Goal: Task Accomplishment & Management: Manage account settings

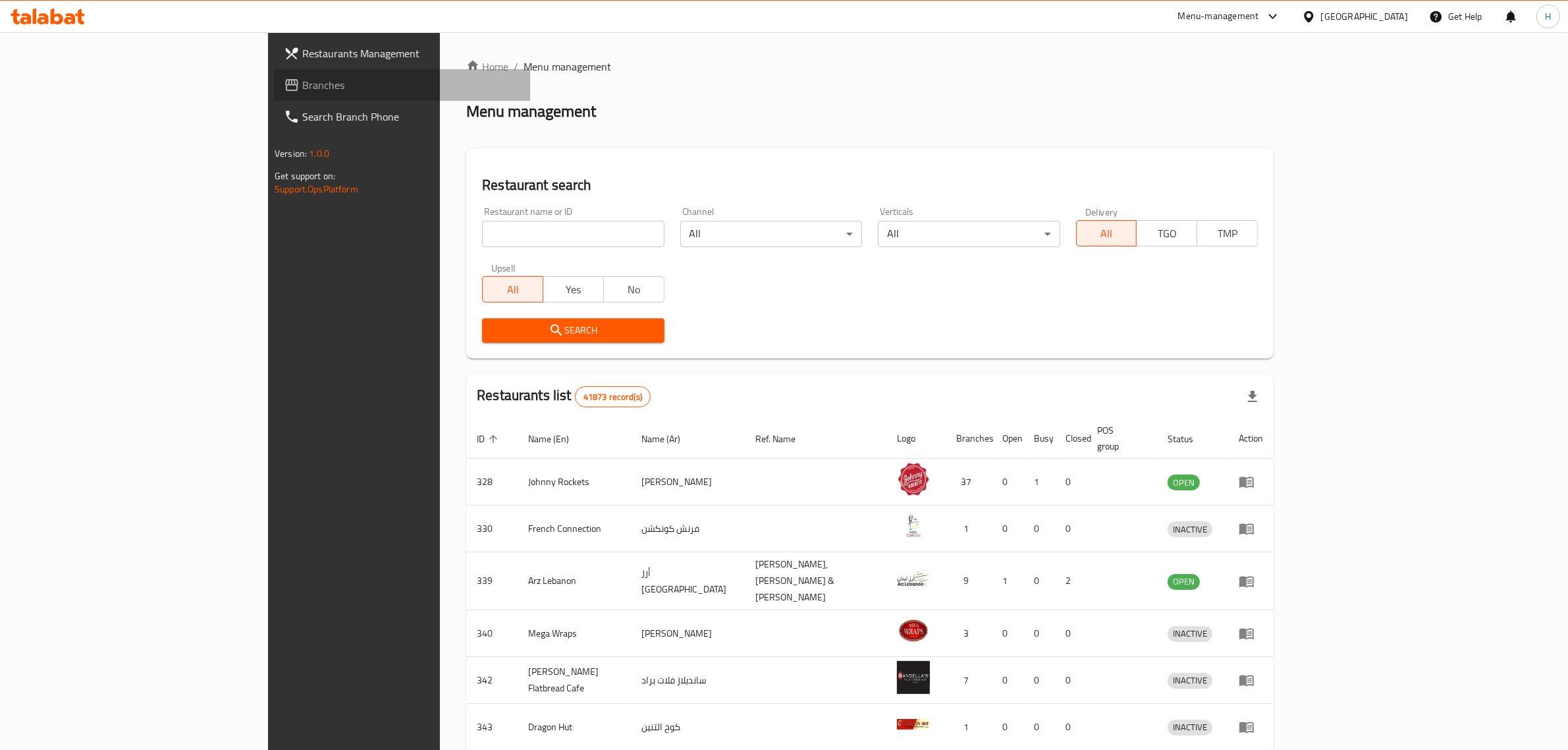
click at [302, 90] on span "Branches" at bounding box center [411, 85] width 218 height 16
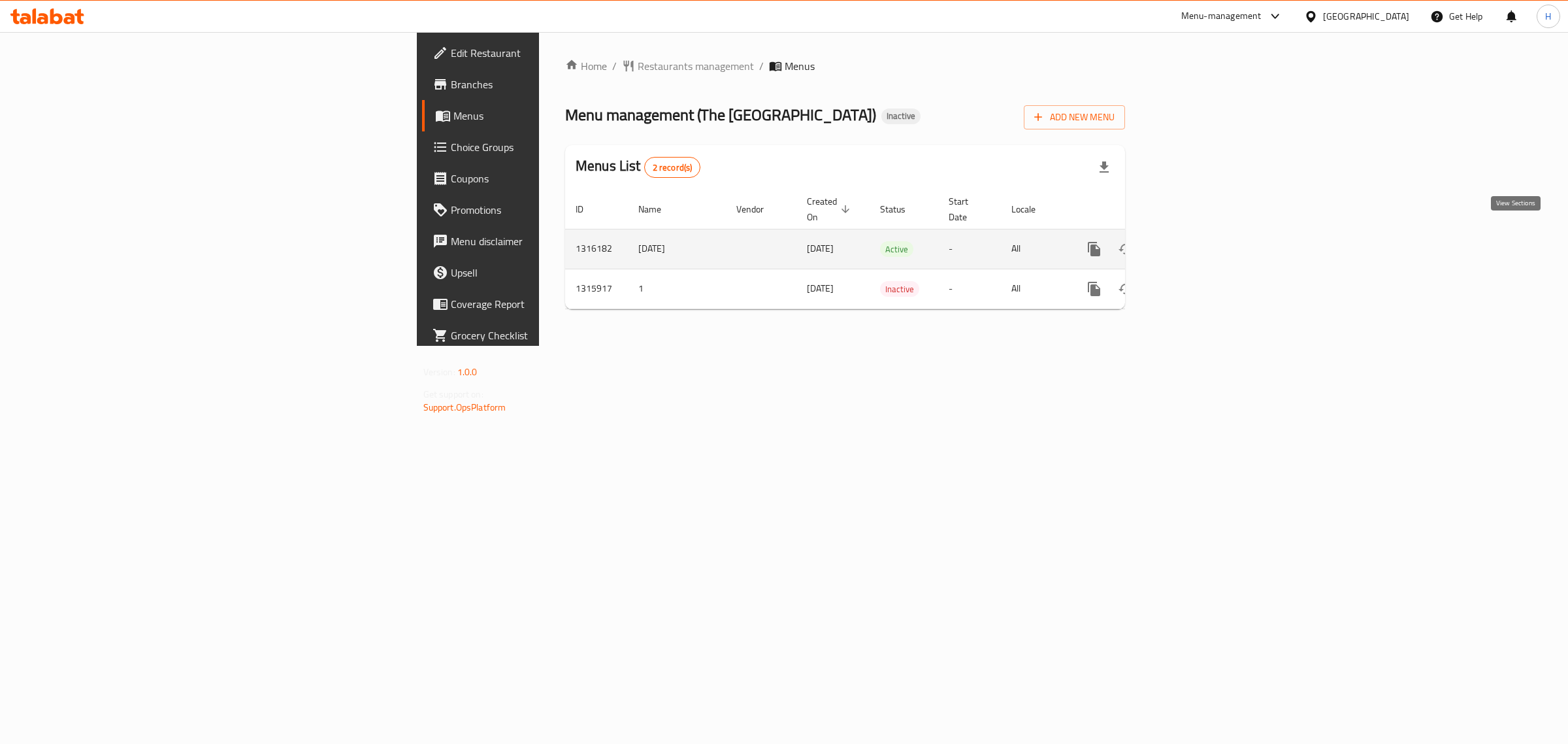
click at [1196, 241] on icon "enhanced table" at bounding box center [1188, 249] width 16 height 16
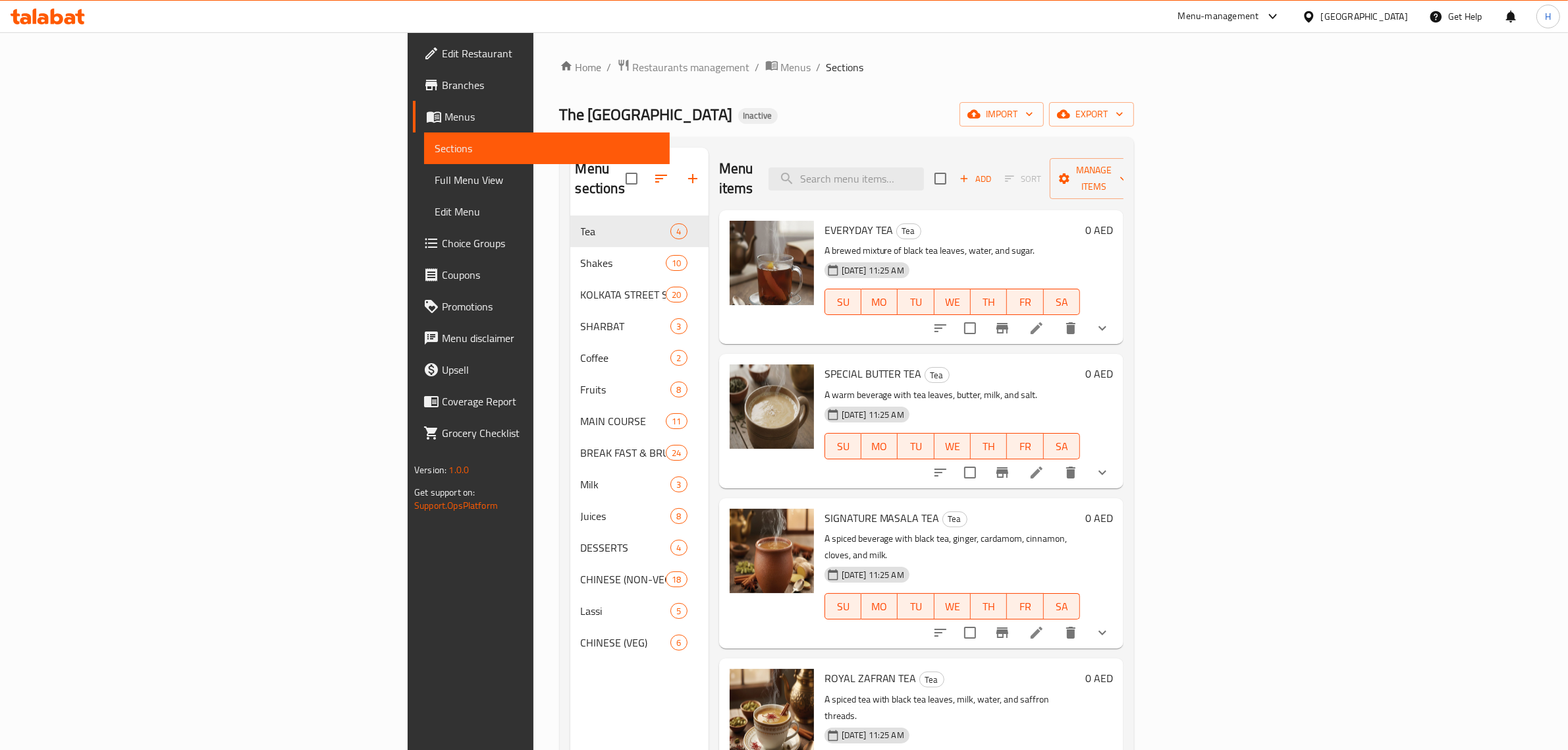
click at [435, 181] on span "Full Menu View" at bounding box center [547, 180] width 225 height 16
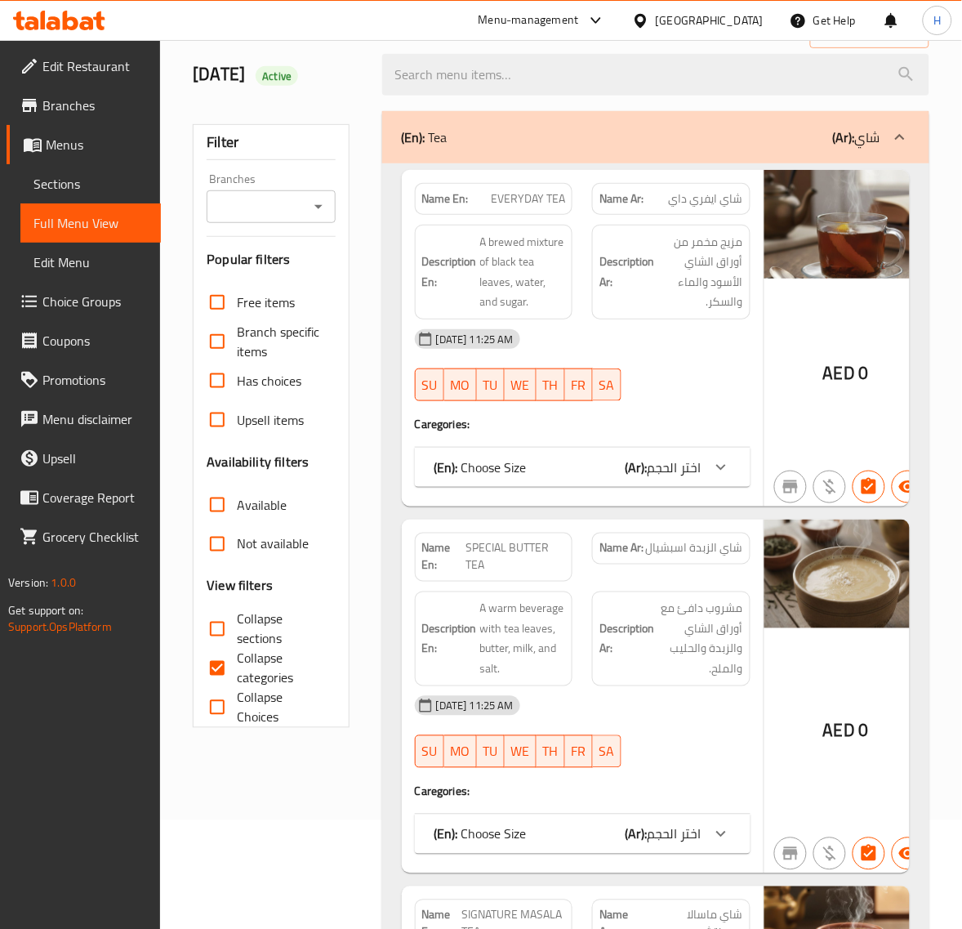
scroll to position [204, 0]
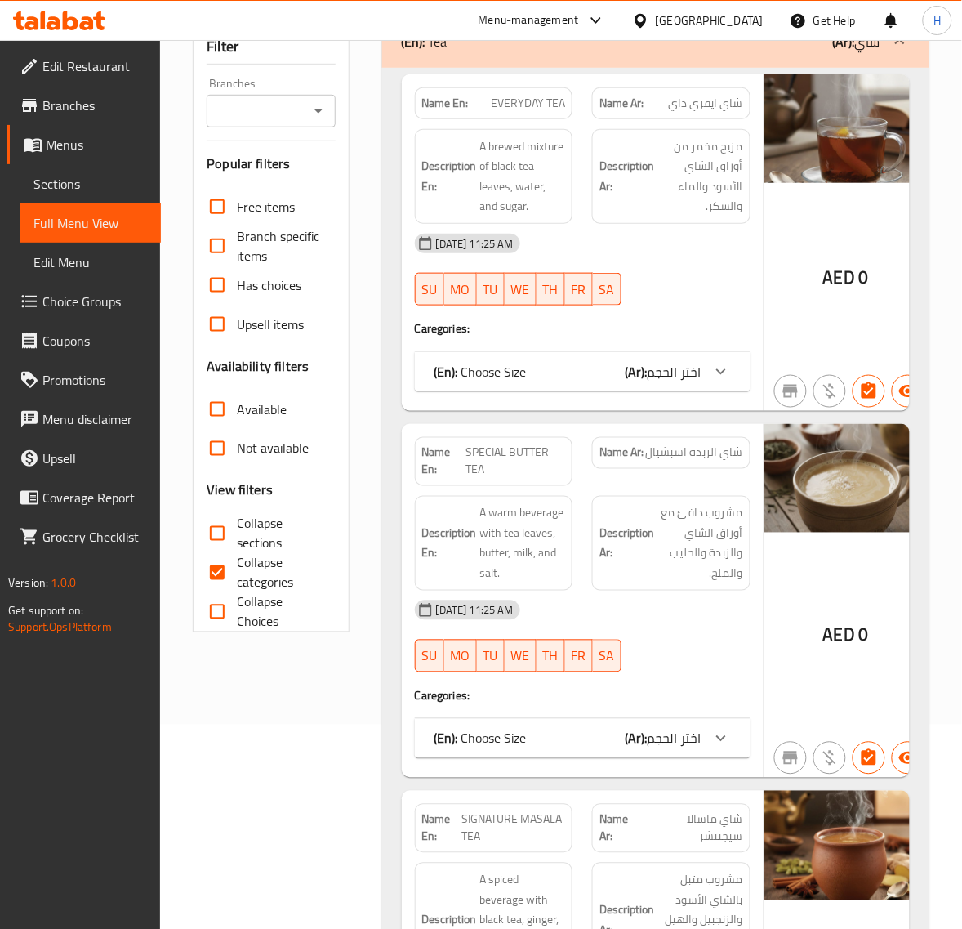
drag, startPoint x: 249, startPoint y: 566, endPoint x: 973, endPoint y: 730, distance: 742.1
click at [249, 566] on span "Collapse categories" at bounding box center [279, 572] width 85 height 39
click at [237, 566] on input "Collapse categories" at bounding box center [217, 572] width 39 height 39
checkbox input "false"
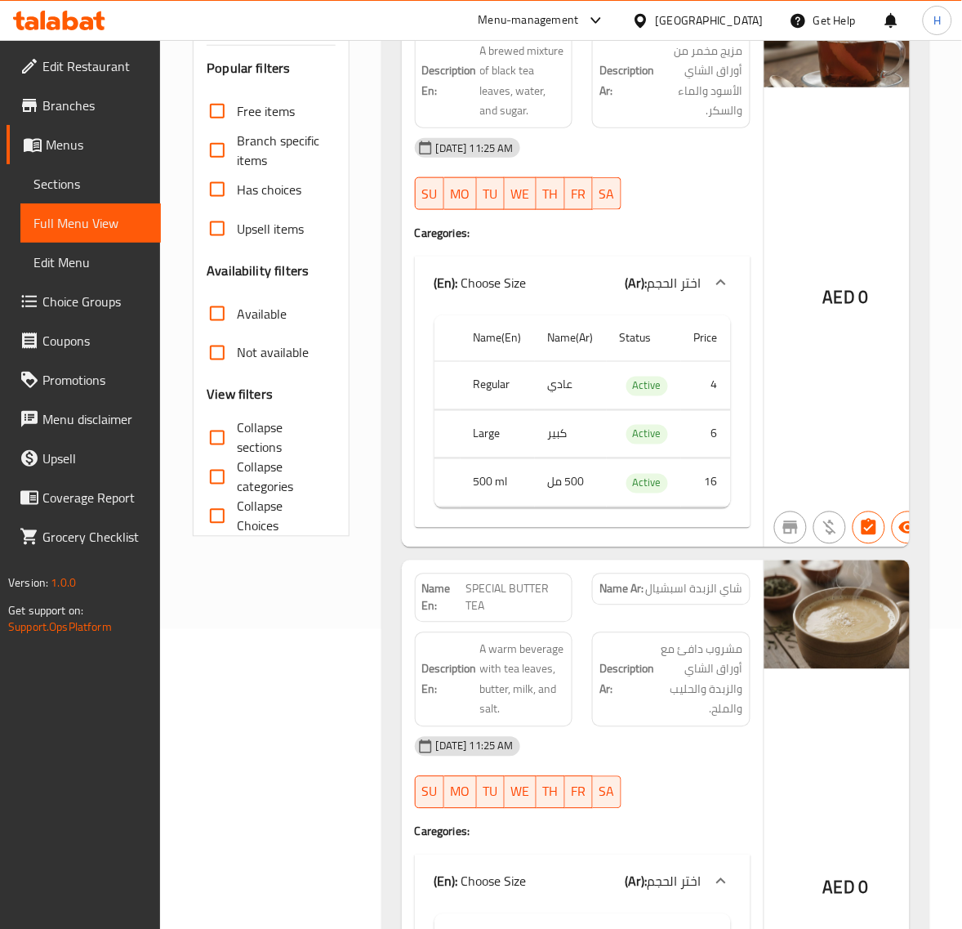
scroll to position [0, 0]
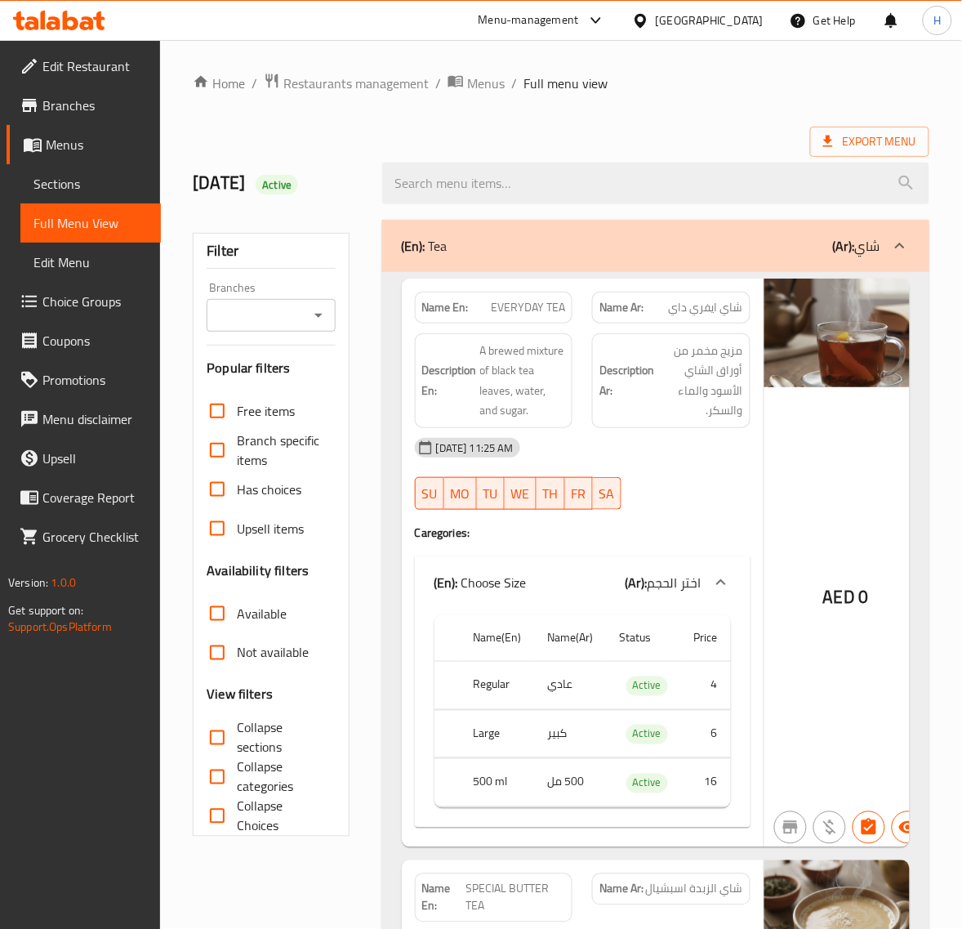
click at [256, 732] on span "Collapse sections" at bounding box center [279, 737] width 85 height 39
click at [237, 732] on input "Collapse sections" at bounding box center [217, 737] width 39 height 39
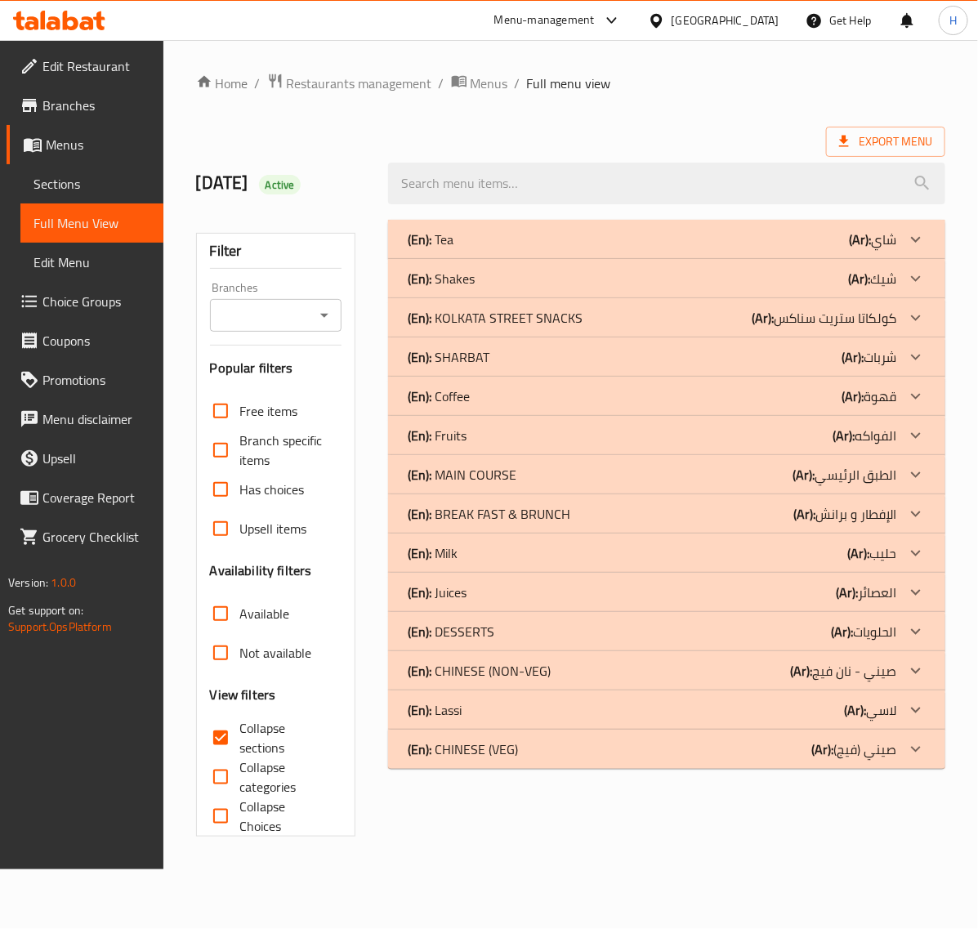
click at [564, 394] on div "(En): Coffee (Ar): قهوة" at bounding box center [652, 396] width 489 height 20
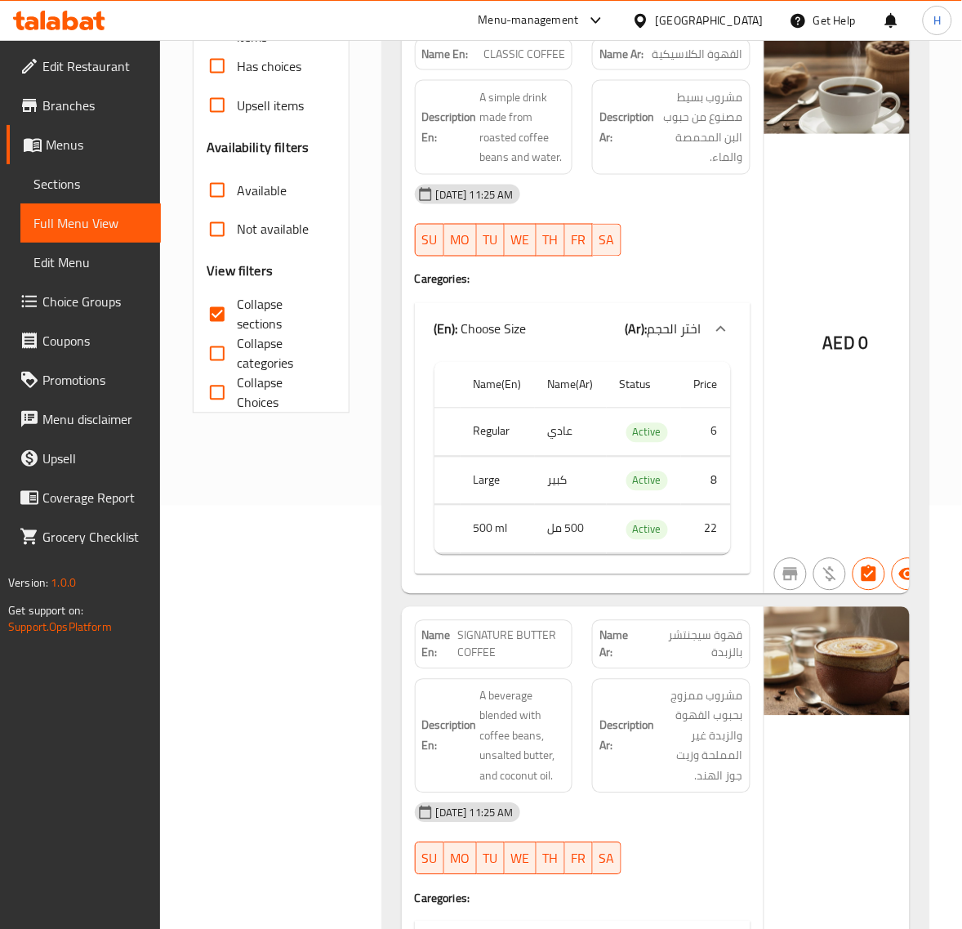
scroll to position [408, 0]
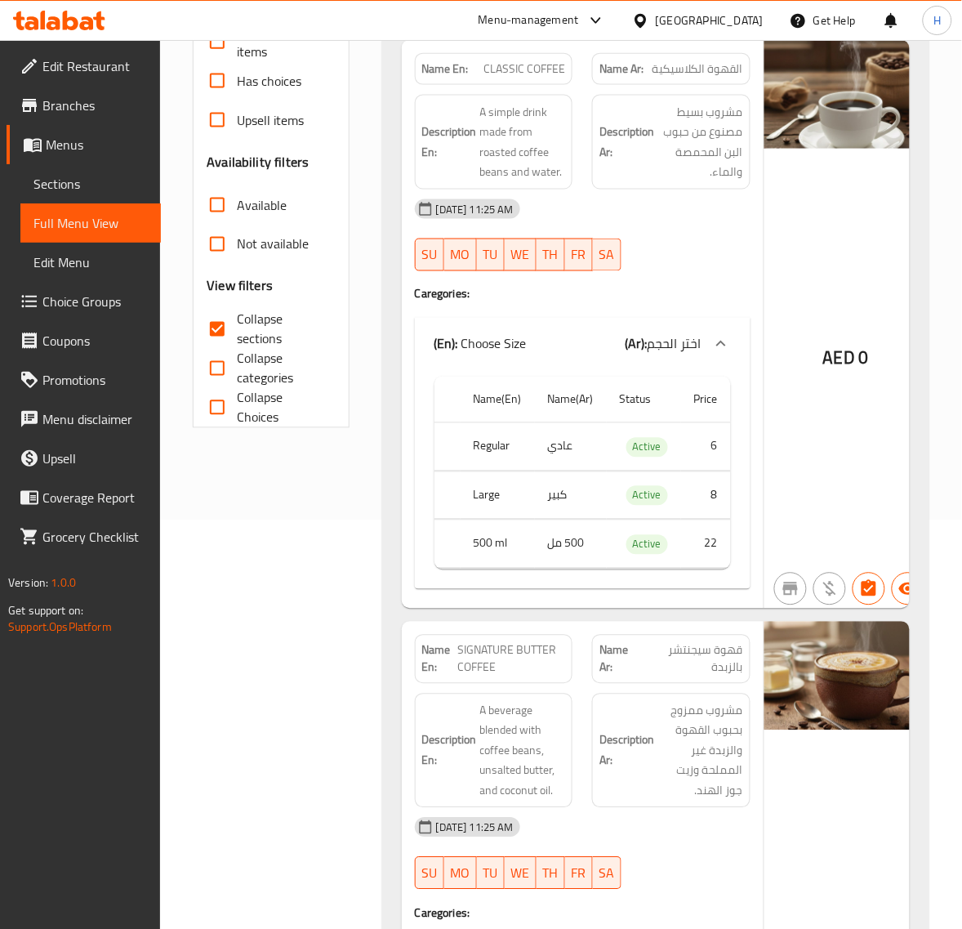
click at [290, 633] on div "Filter Branches Branches Popular filters Free items Branch specific items Has c…" at bounding box center [277, 718] width 189 height 1834
click at [239, 319] on span "Collapse sections" at bounding box center [279, 329] width 85 height 39
click at [237, 319] on input "Collapse sections" at bounding box center [217, 329] width 39 height 39
checkbox input "false"
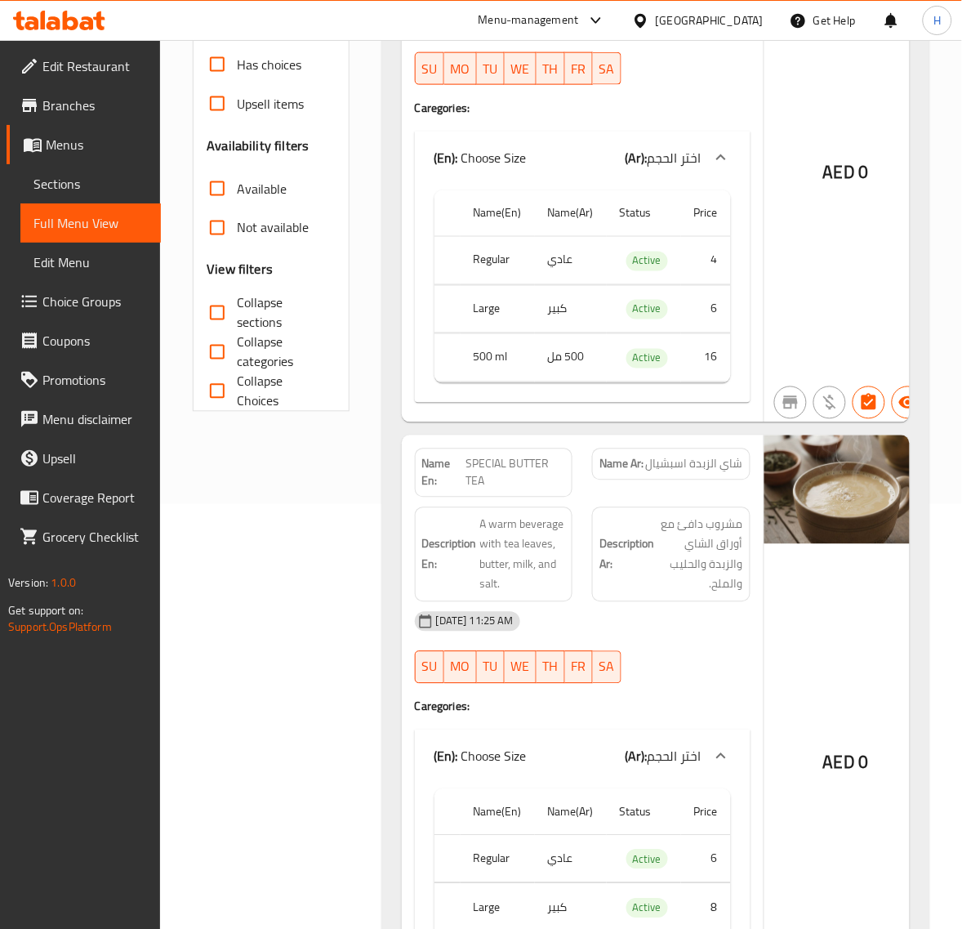
scroll to position [12415, 0]
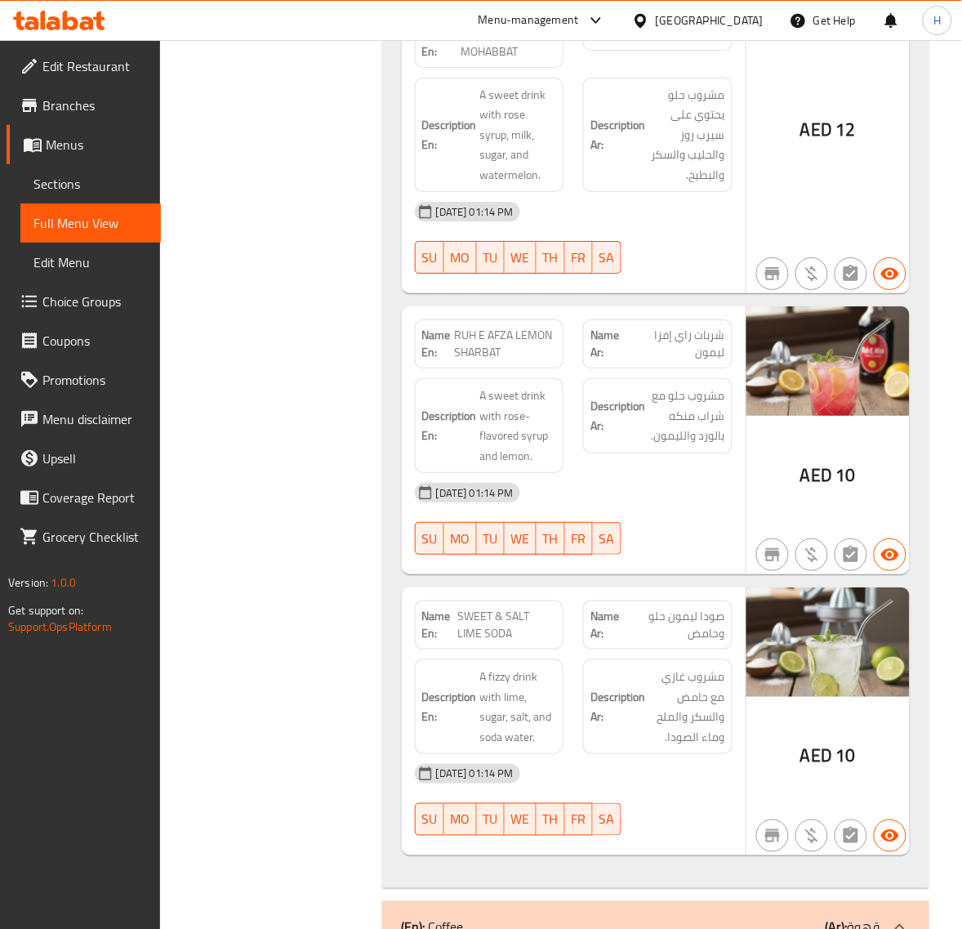
scroll to position [11509, 0]
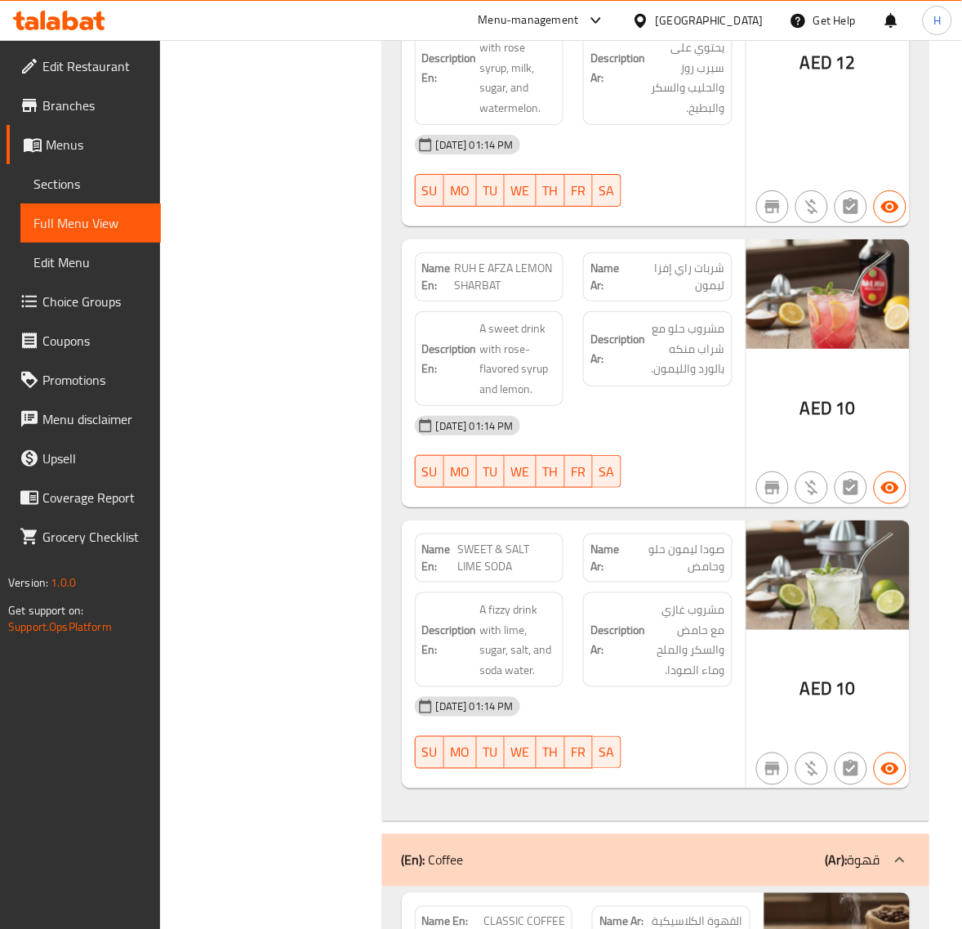
click at [476, 575] on span "SWEET & SALT LIME SODA" at bounding box center [507, 558] width 99 height 34
copy span "SWEET & SALT LIME SODA"
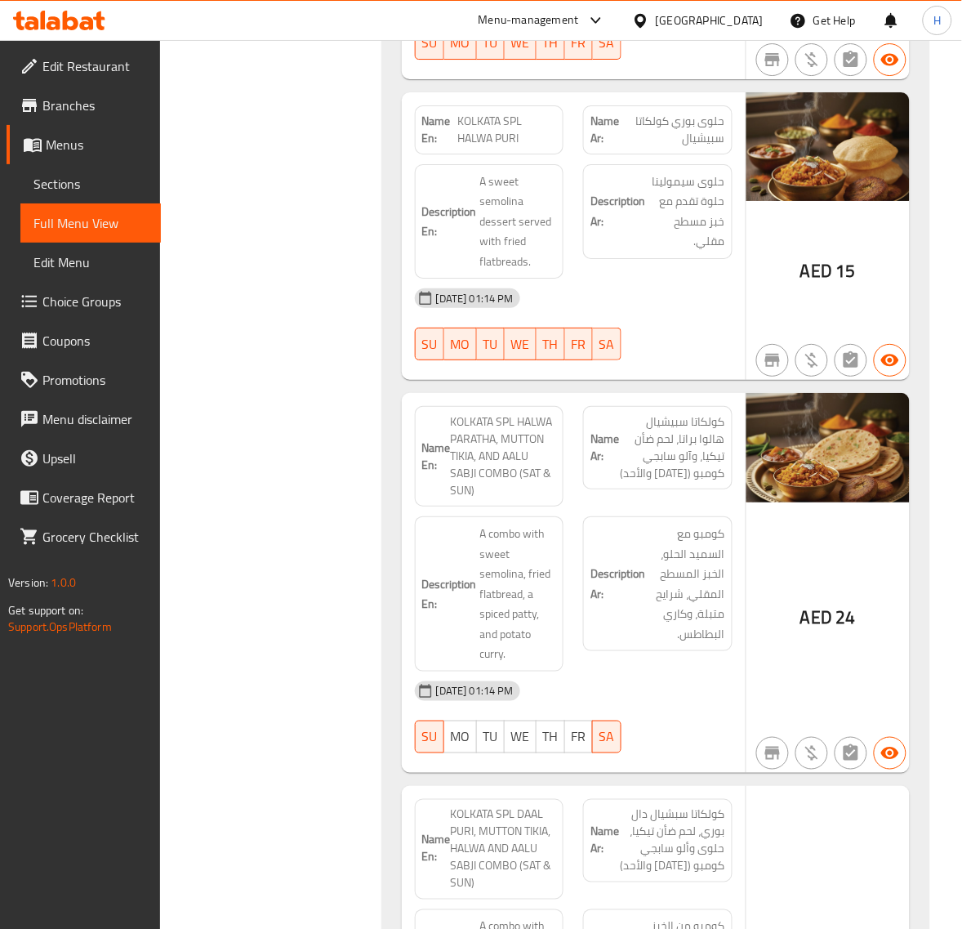
click at [466, 463] on span "KOLKATA SPL HALWA PARATHA, MUTTON TIKIA, AND AALU SABJI COMBO (SAT & SUN)" at bounding box center [504, 456] width 106 height 86
copy span "KOLKATA SPL HALWA PARATHA, MUTTON TIKIA, AND AALU SABJI COMBO (SAT & SUN)"
click at [82, 181] on span "Sections" at bounding box center [90, 184] width 114 height 20
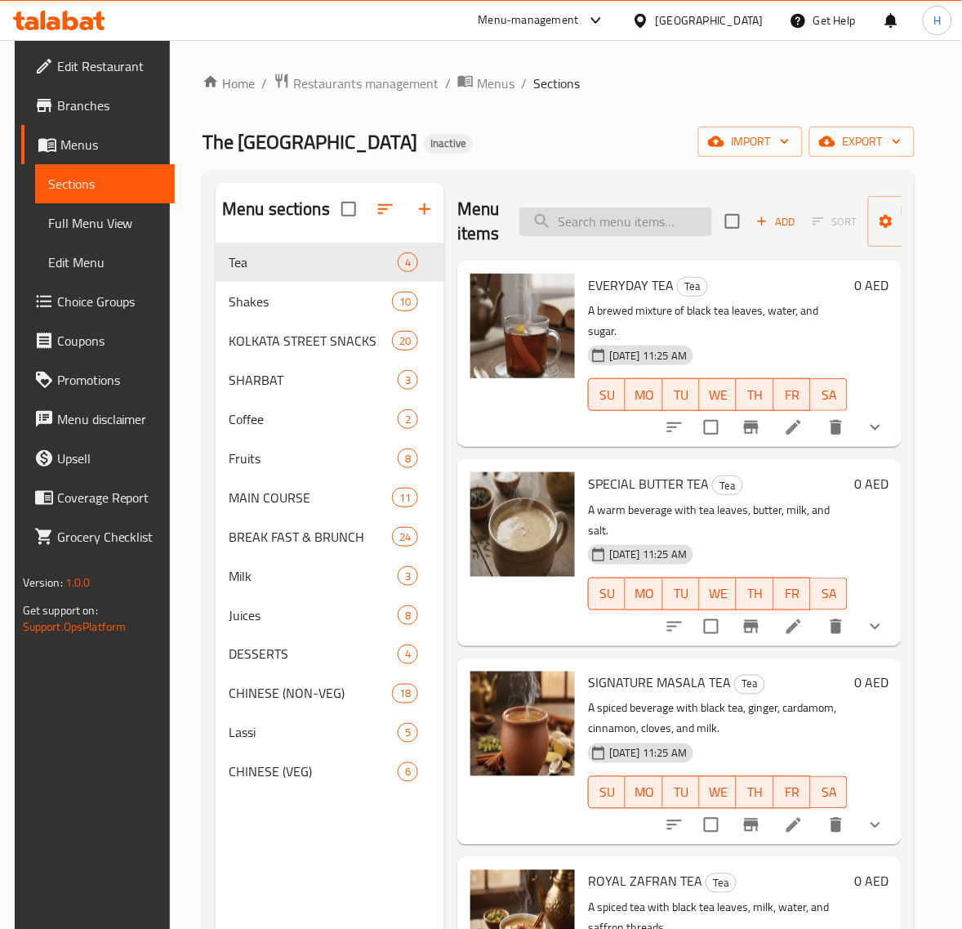
click at [605, 230] on input "search" at bounding box center [616, 222] width 193 height 29
paste input "SPL KOLKATA MUTTON BIRYANI"
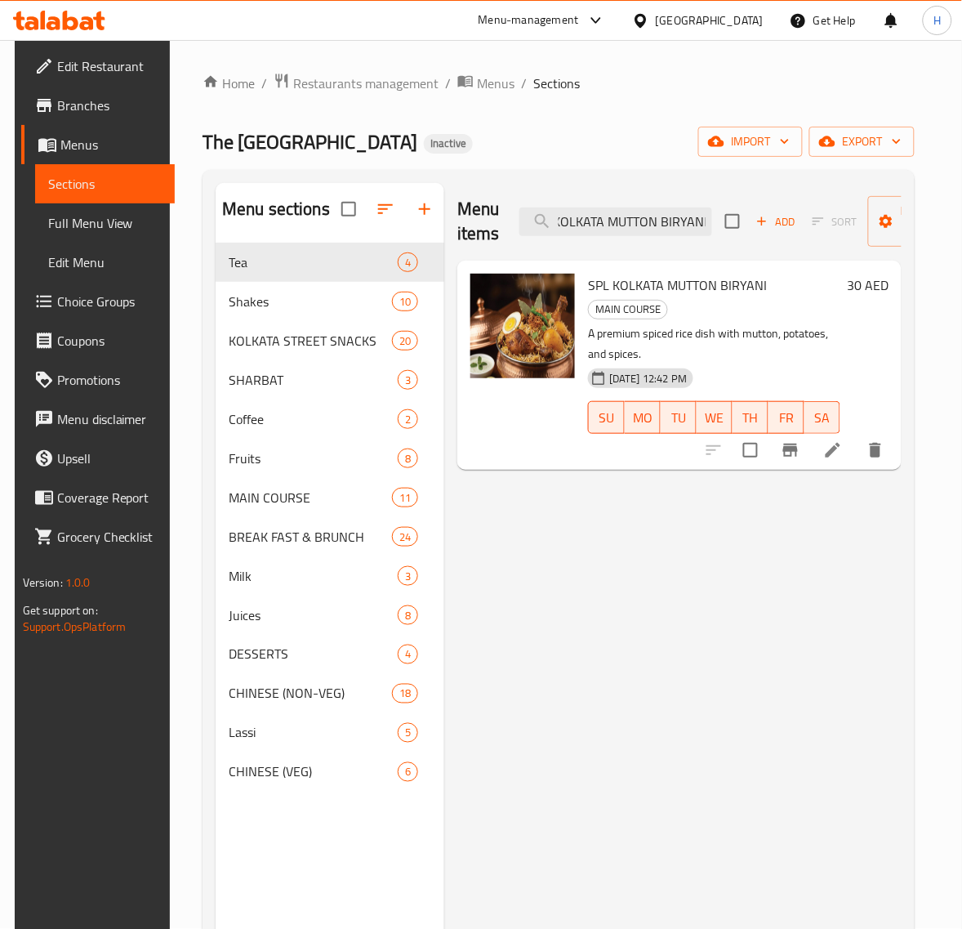
type input "SPL KOLKATA MUTTON BIRYANI"
click at [843, 440] on icon at bounding box center [834, 450] width 20 height 20
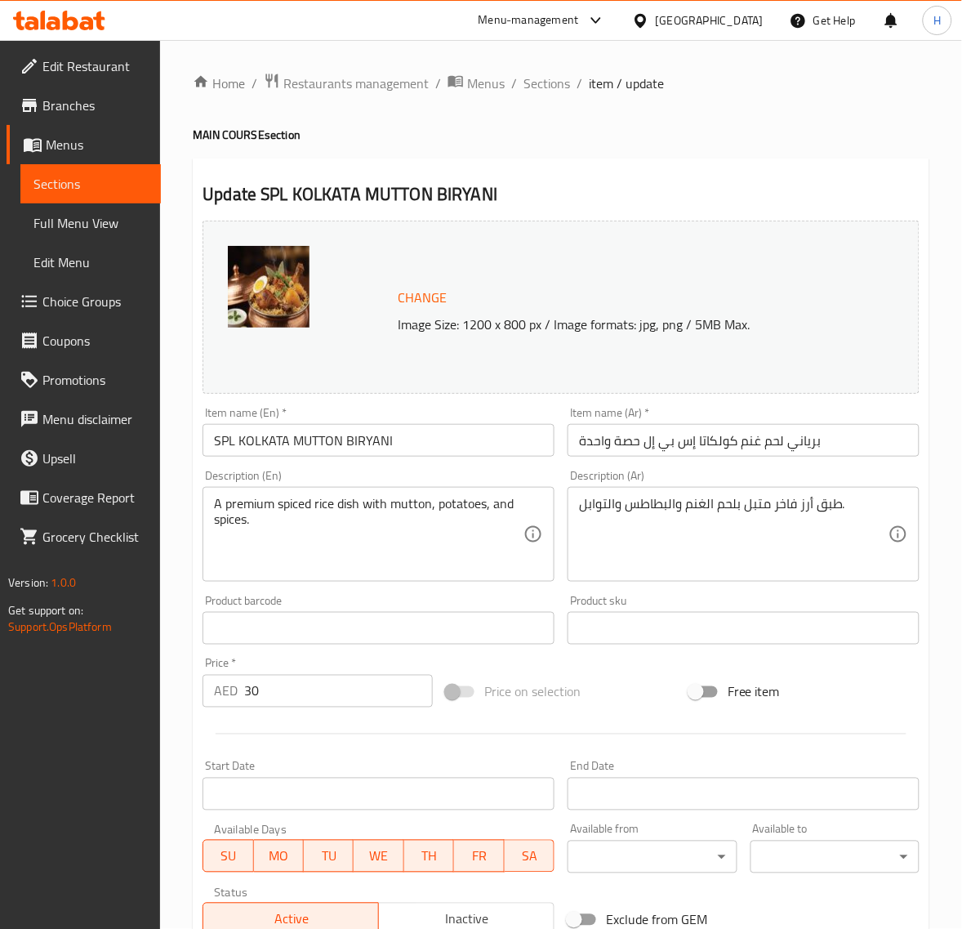
click at [850, 450] on input "برياني لحم غنم كولكاتا إس بي إل حصة واحدة" at bounding box center [744, 440] width 352 height 33
paste input "بشيال"
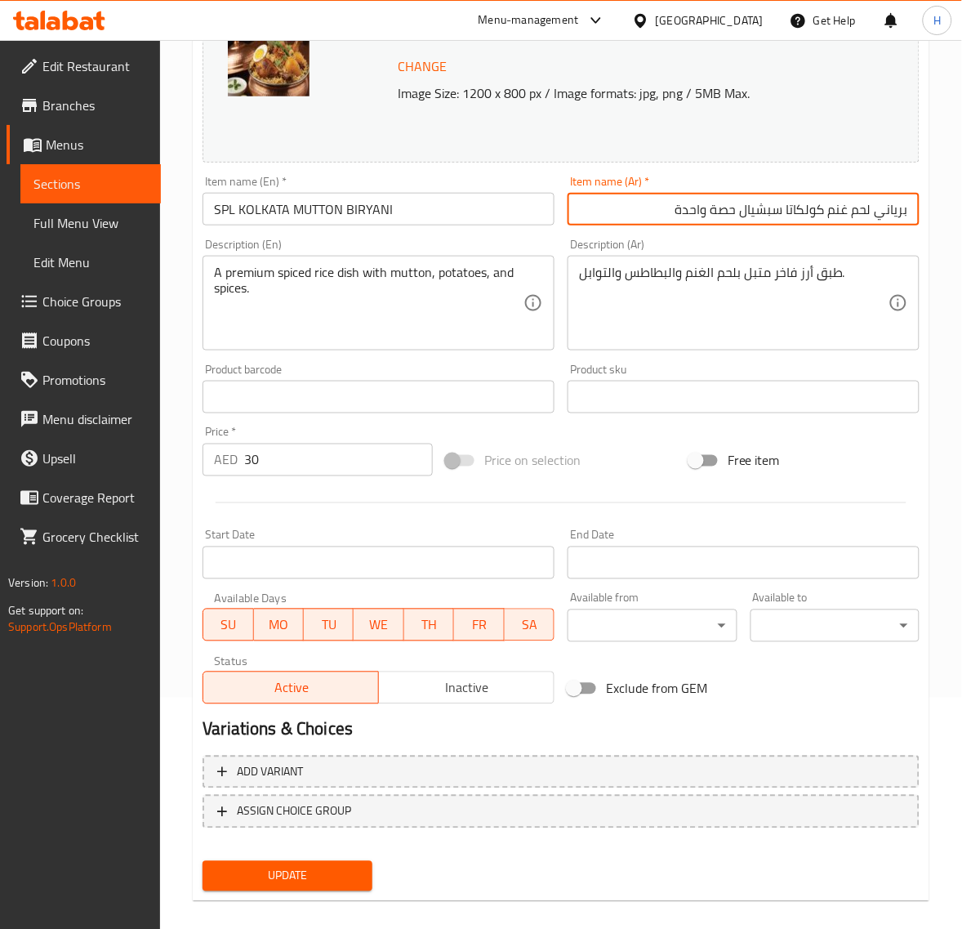
scroll to position [247, 0]
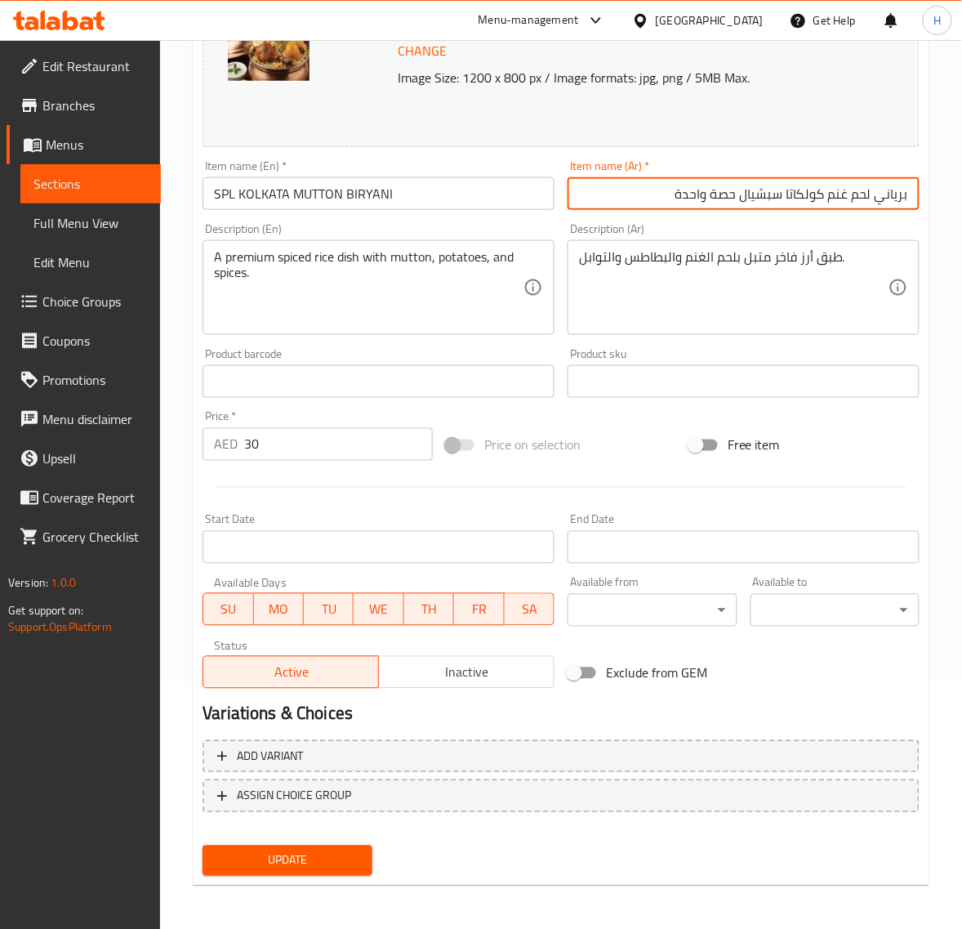
type input "برياني لحم غنم كولكاتا سبشيال حصة واحدة"
click at [350, 851] on span "Update" at bounding box center [287, 860] width 143 height 20
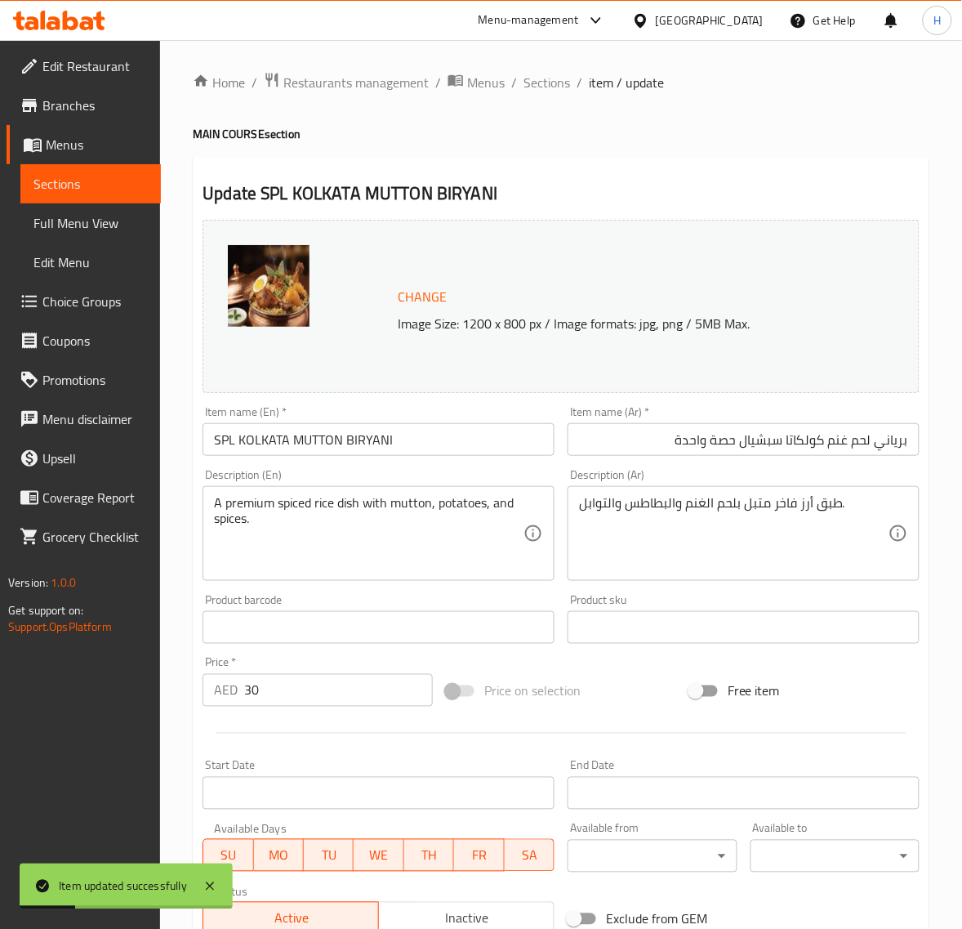
scroll to position [0, 0]
click at [545, 83] on span "Sections" at bounding box center [547, 84] width 47 height 20
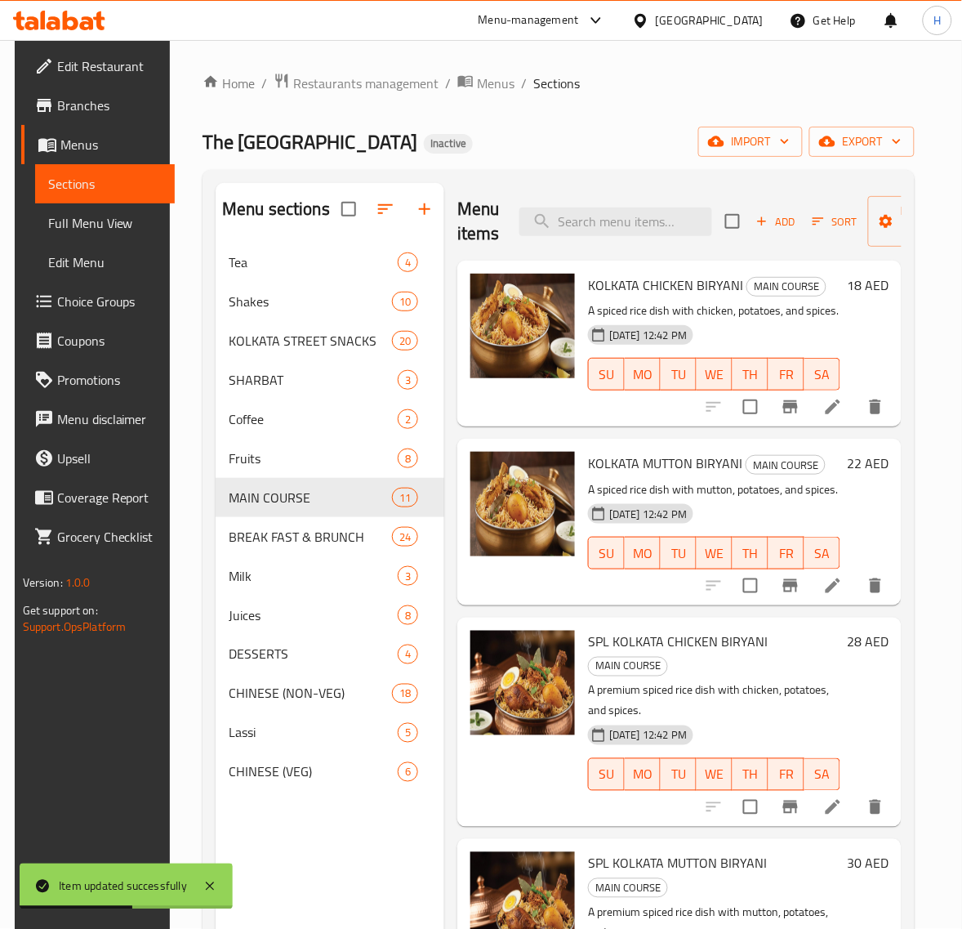
click at [88, 225] on span "Full Menu View" at bounding box center [105, 223] width 114 height 20
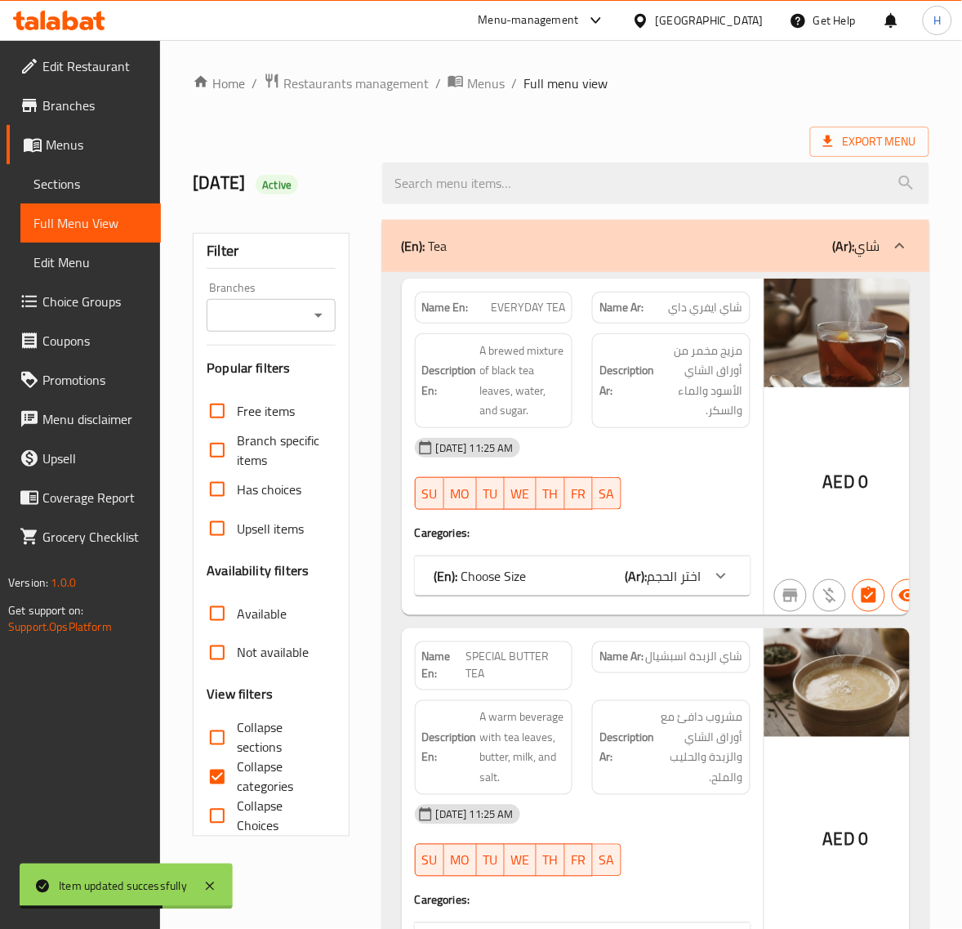
scroll to position [68, 0]
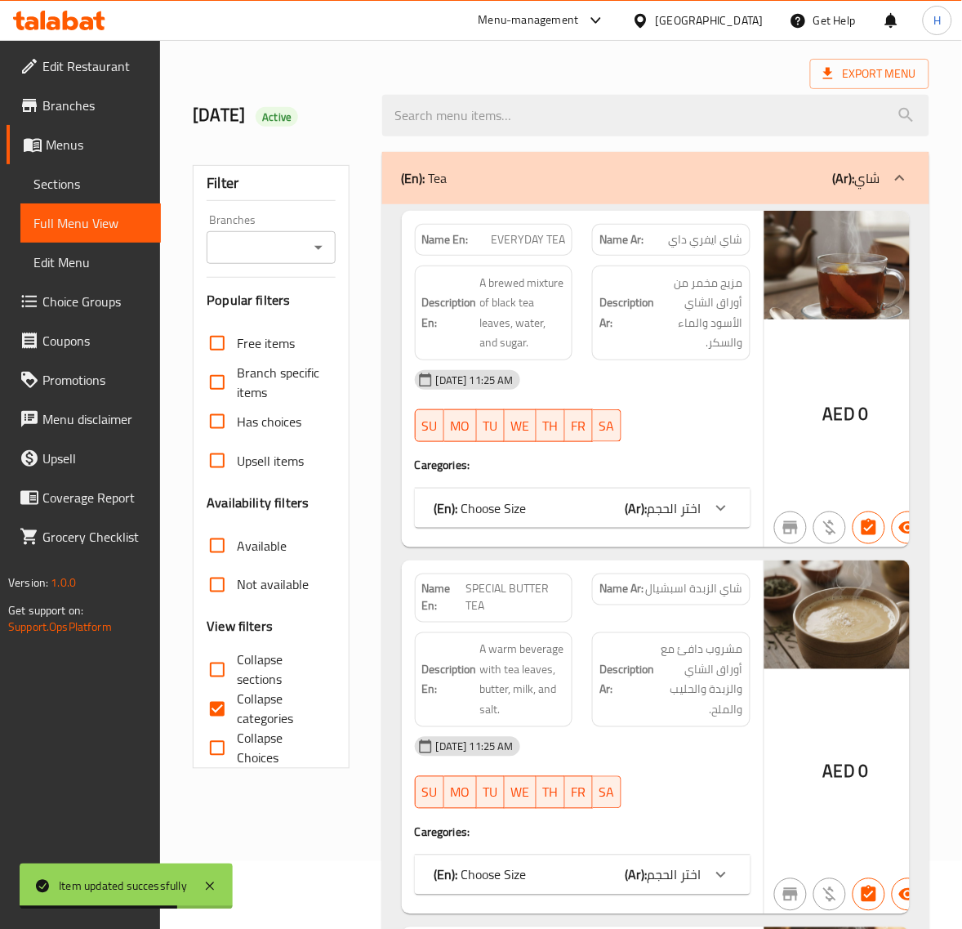
click at [217, 697] on input "Collapse categories" at bounding box center [217, 709] width 39 height 39
checkbox input "false"
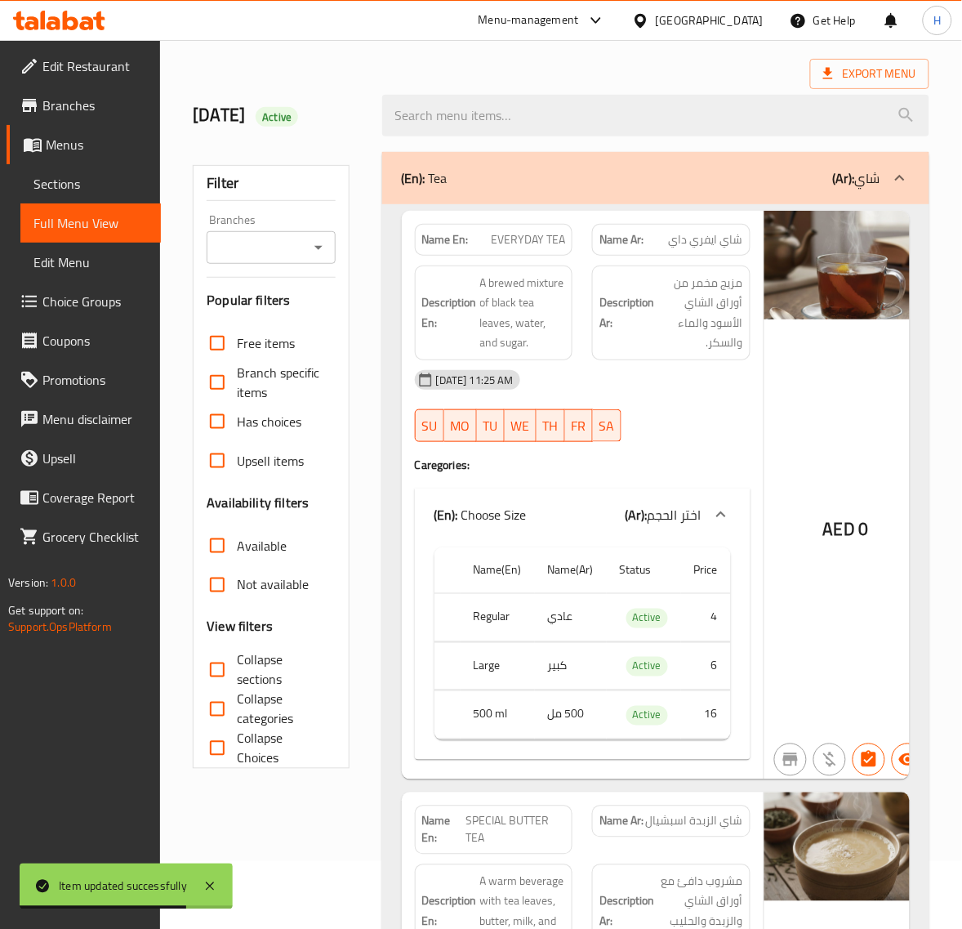
scroll to position [272, 0]
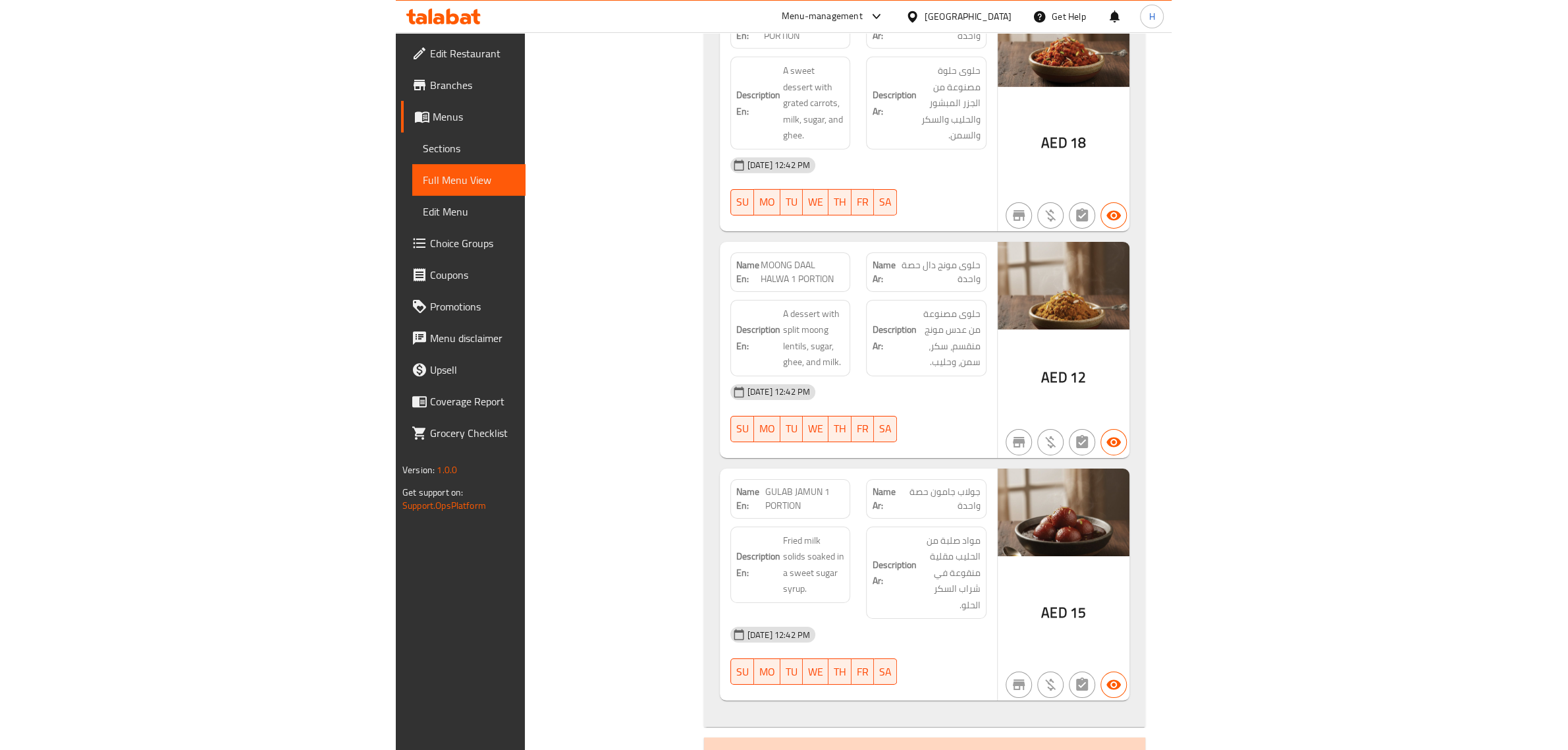
scroll to position [22902, 0]
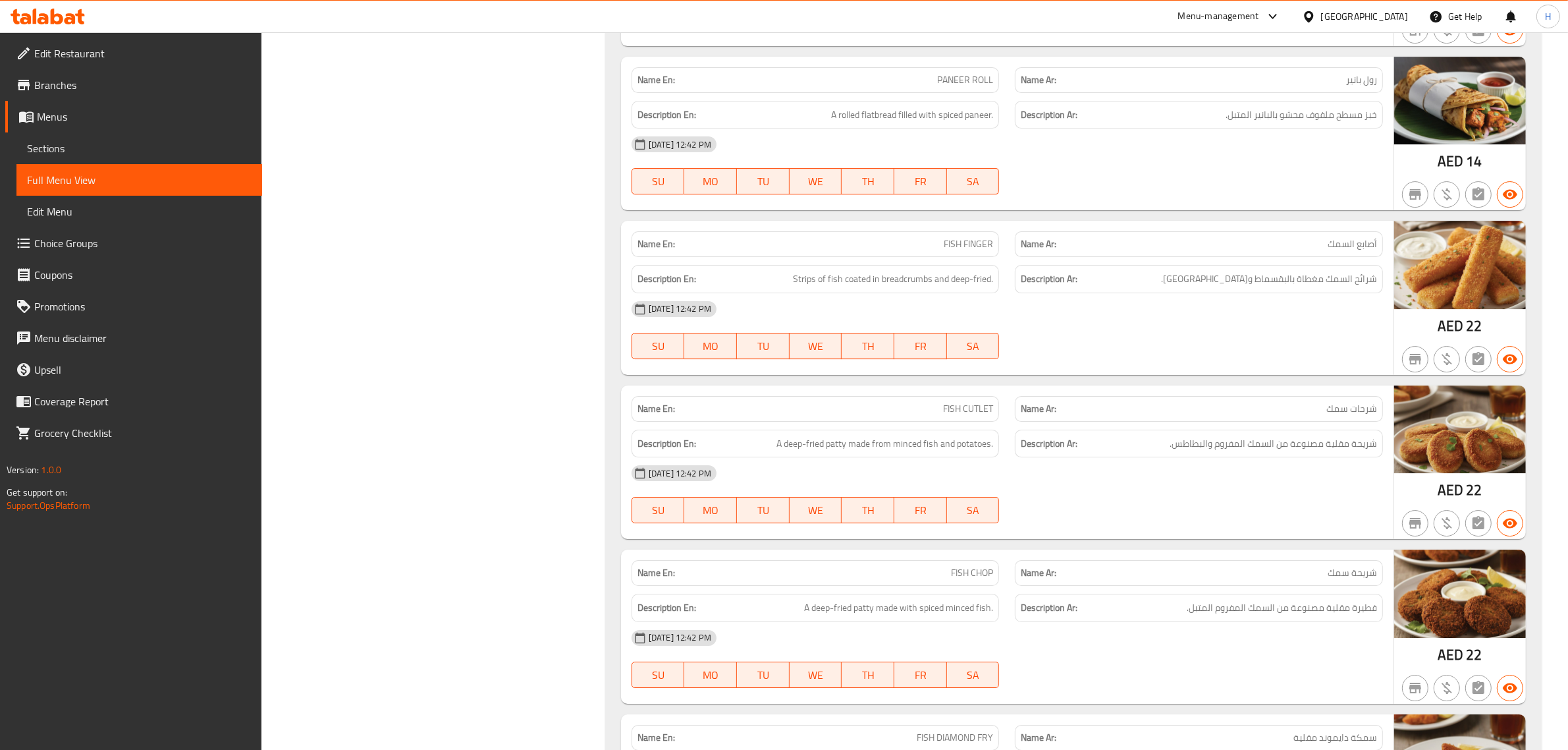
scroll to position [0, 0]
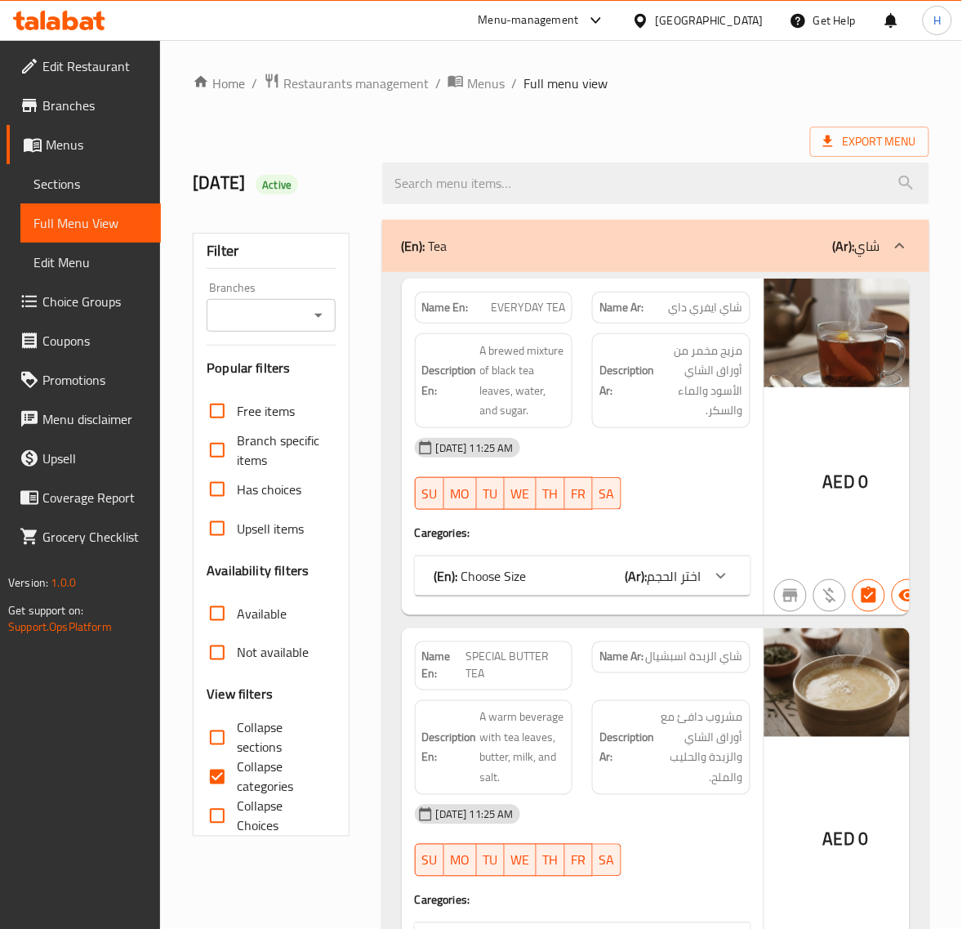
click at [87, 186] on span "Sections" at bounding box center [90, 184] width 114 height 20
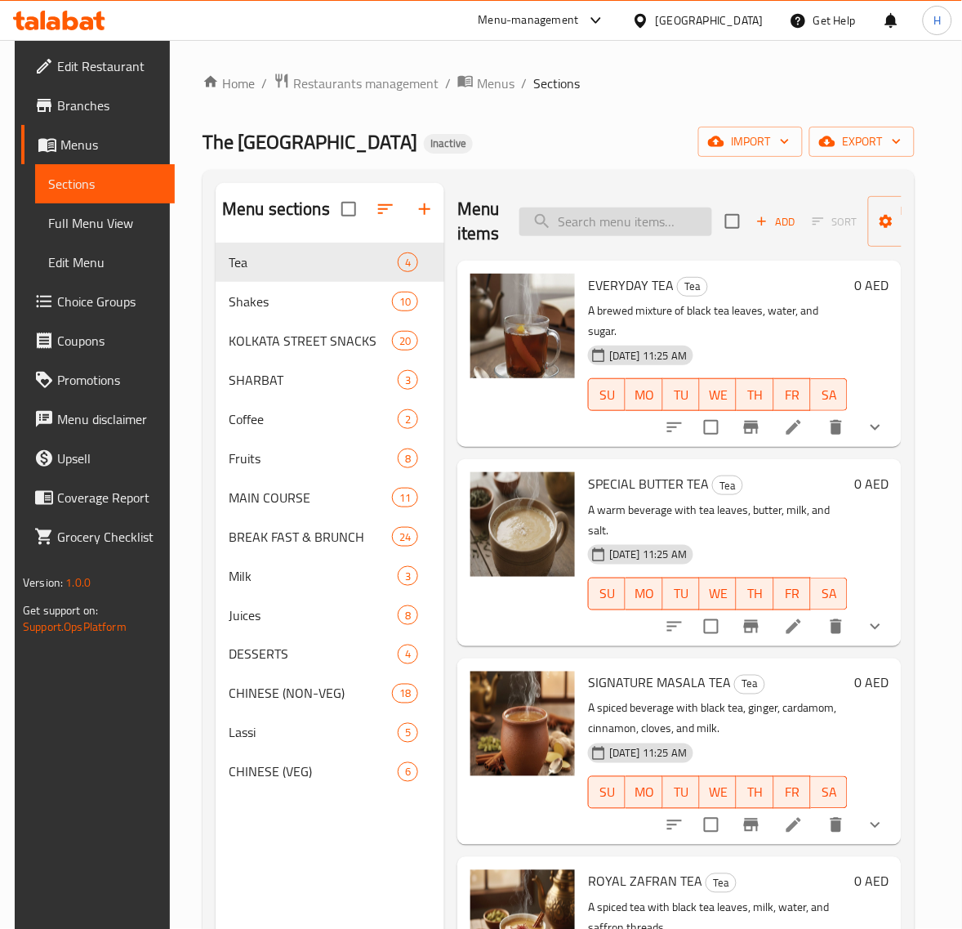
click at [633, 226] on input "search" at bounding box center [616, 222] width 193 height 29
paste input "SWEET & SALT LIME SODA"
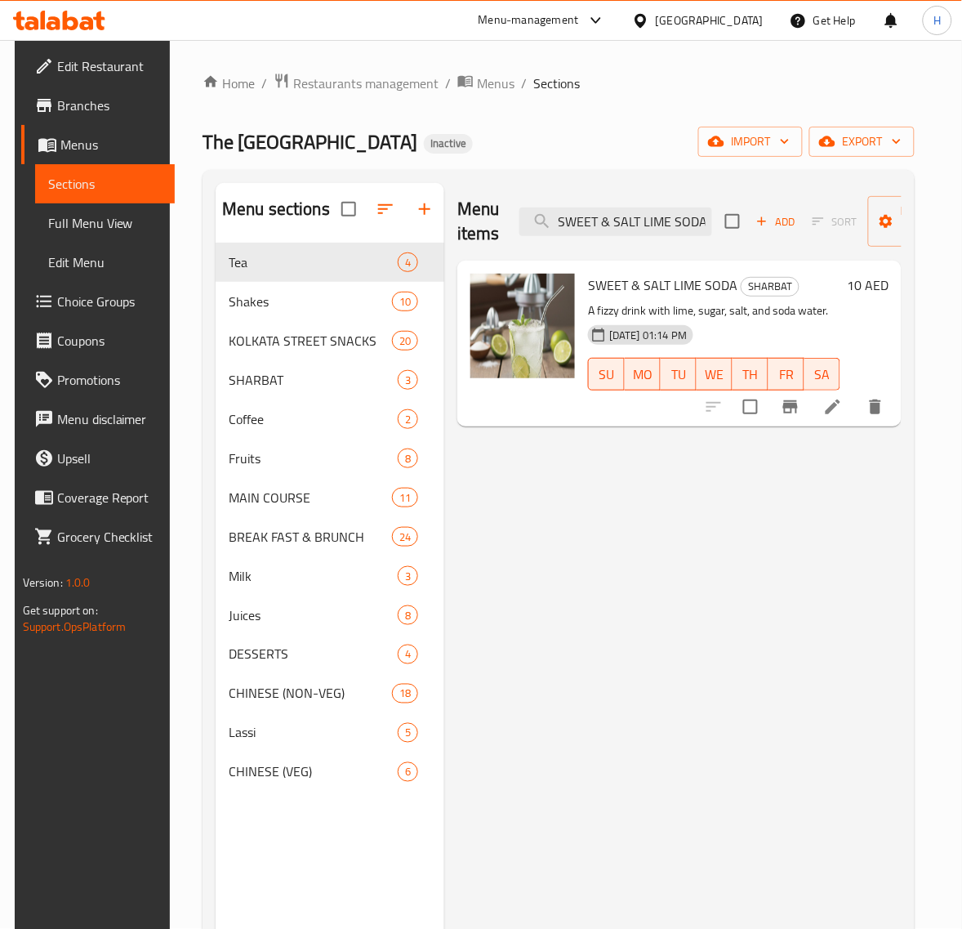
type input "SWEET & SALT LIME SODA"
click at [834, 406] on li at bounding box center [833, 406] width 46 height 29
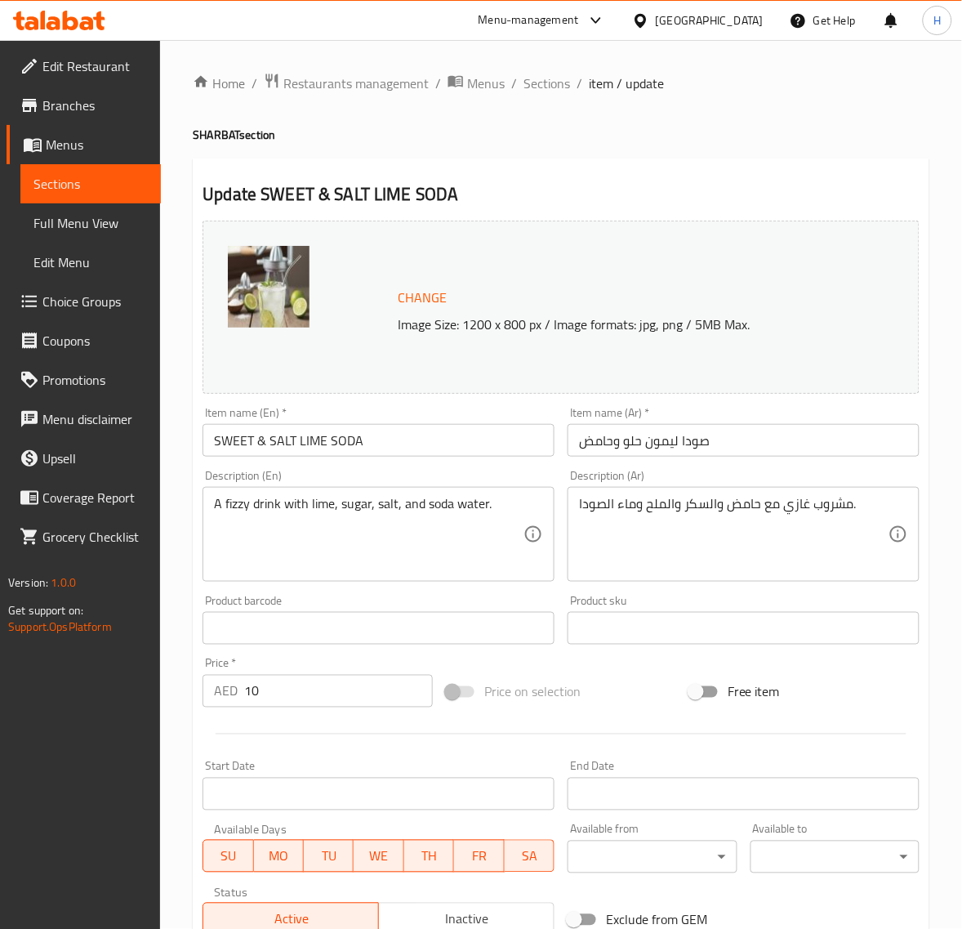
click at [766, 450] on input "صودا ليمون حلو وحامض" at bounding box center [744, 440] width 352 height 33
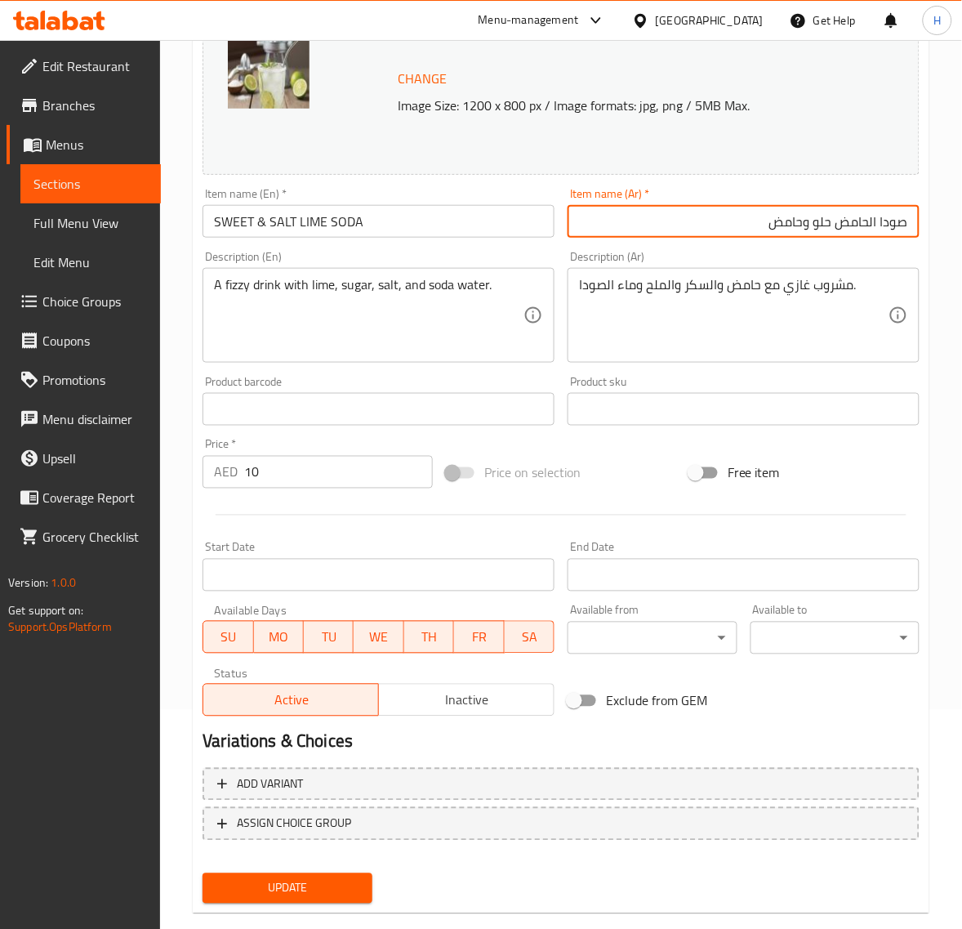
scroll to position [247, 0]
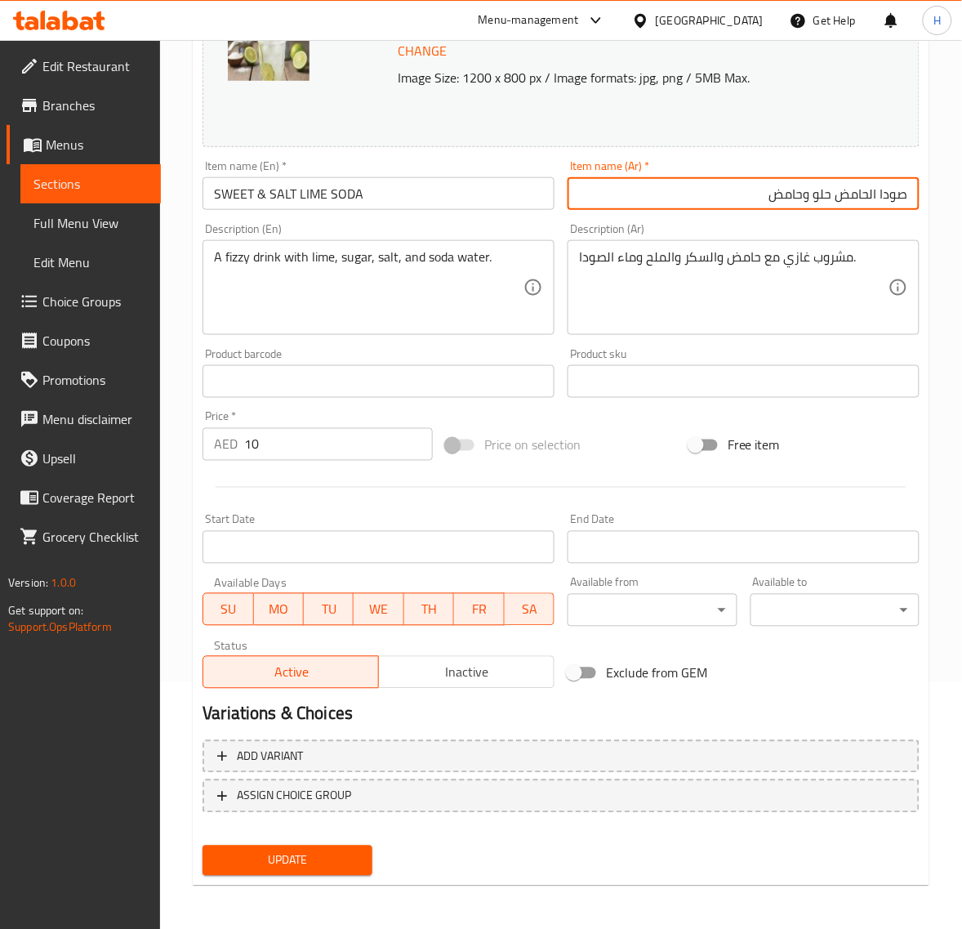
click at [344, 851] on span "Update" at bounding box center [287, 860] width 143 height 20
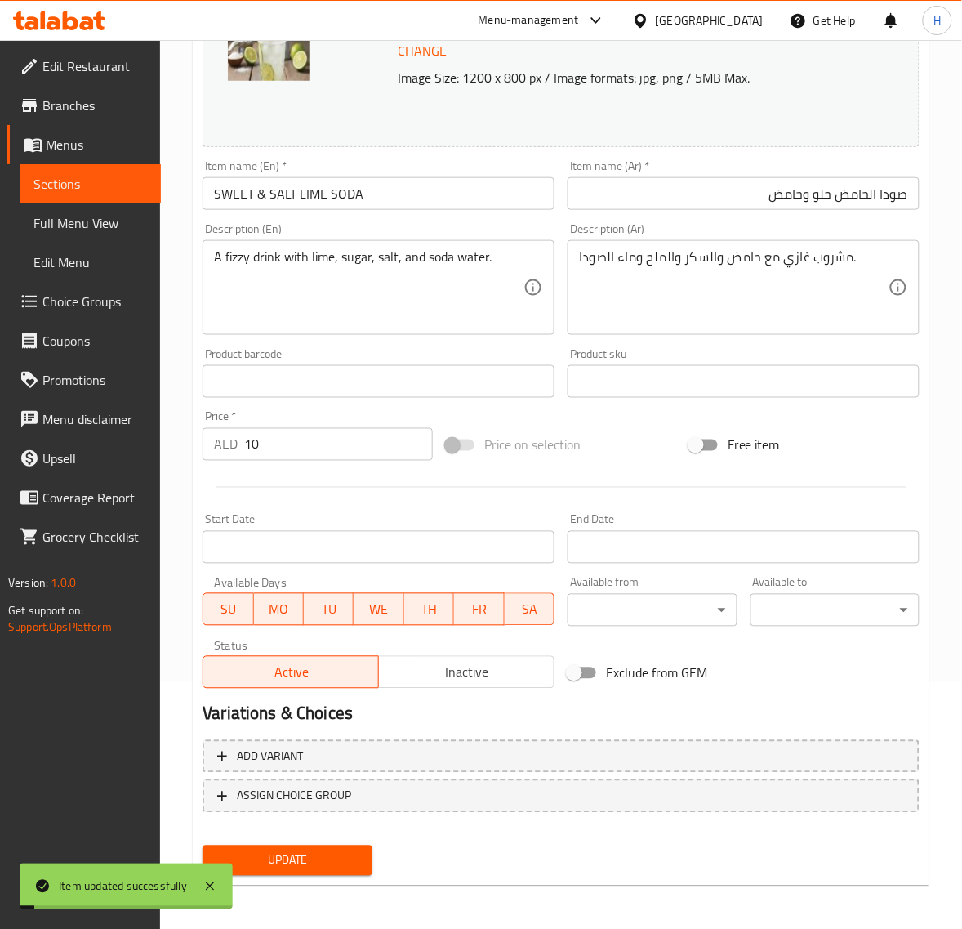
click at [761, 200] on input "صودا الحامض حلو وحامض" at bounding box center [744, 193] width 352 height 33
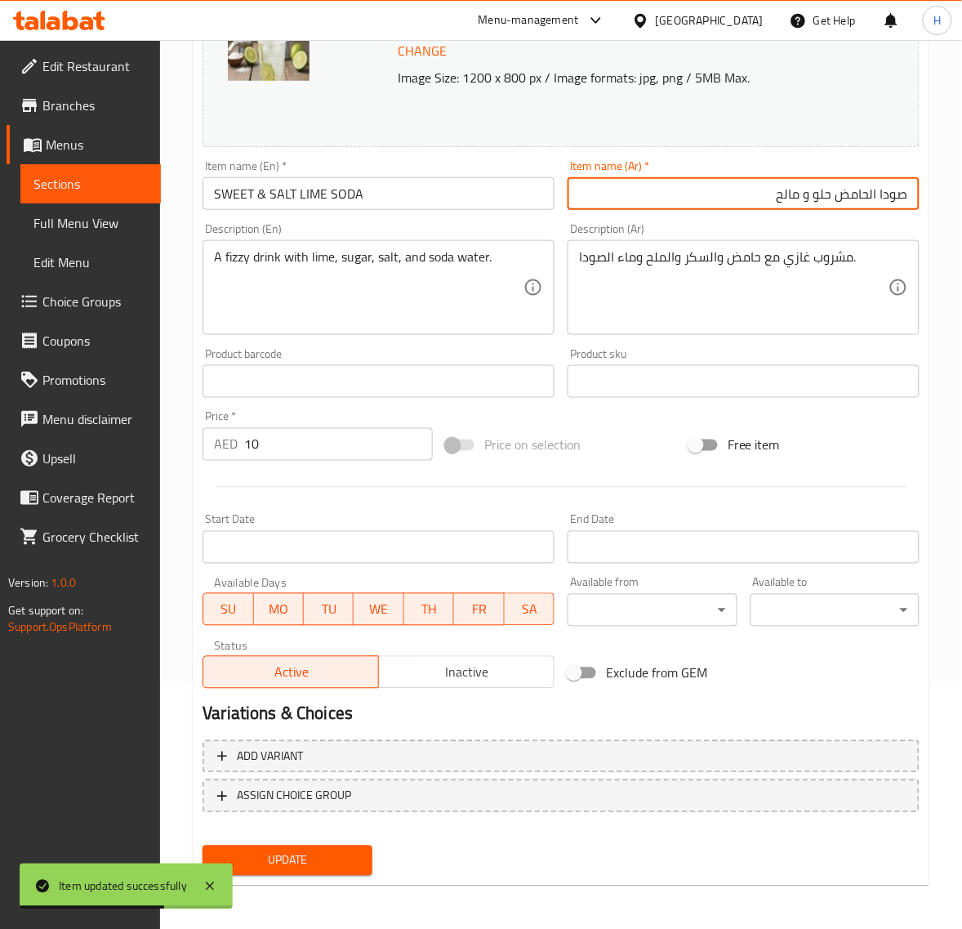
type input "صودا الحامض حلو و مالح"
click at [361, 859] on button "Update" at bounding box center [287, 861] width 169 height 30
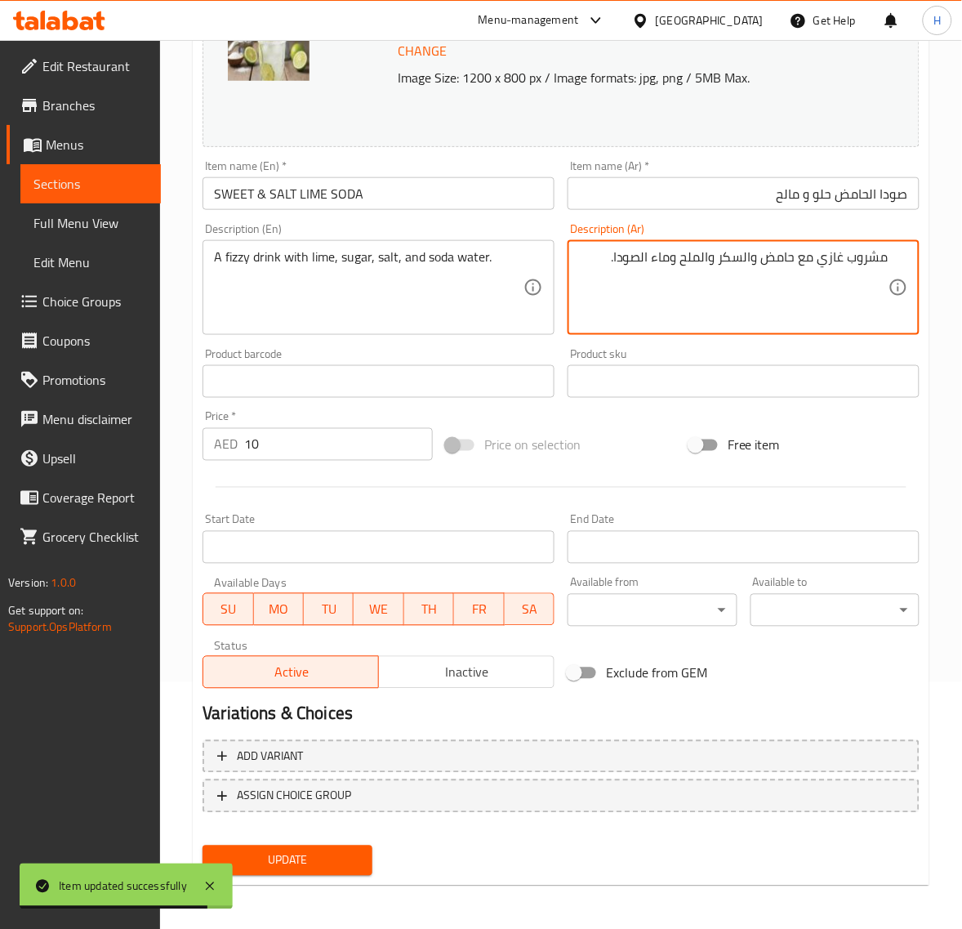
drag, startPoint x: 283, startPoint y: 867, endPoint x: 328, endPoint y: 791, distance: 88.7
click at [283, 864] on span "Update" at bounding box center [287, 860] width 143 height 20
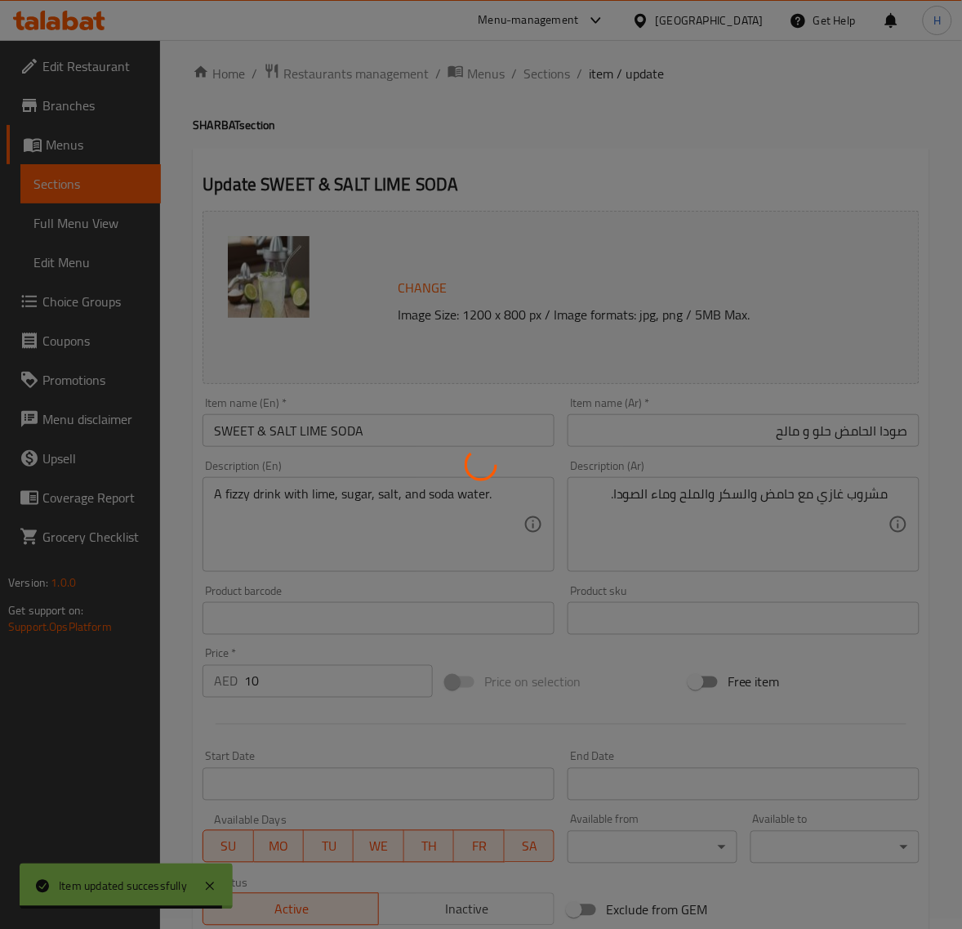
scroll to position [0, 0]
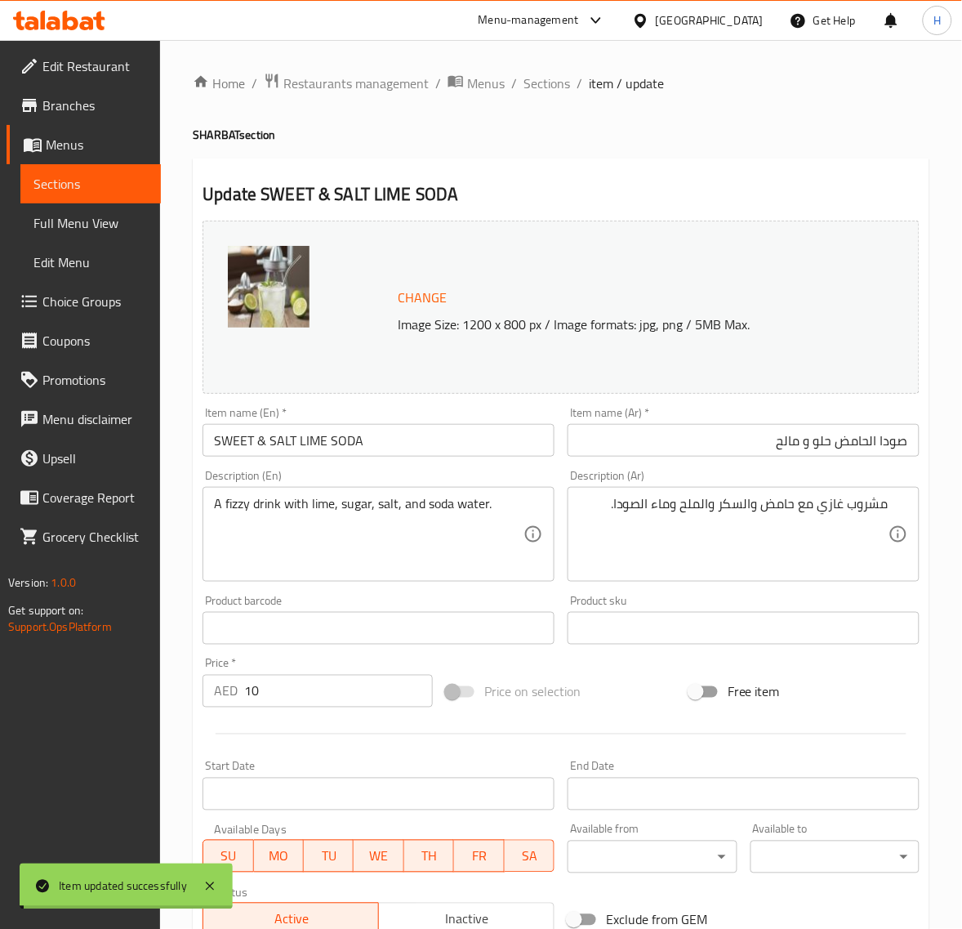
drag, startPoint x: 537, startPoint y: 83, endPoint x: 535, endPoint y: 4, distance: 78.4
click at [537, 83] on span "Sections" at bounding box center [547, 84] width 47 height 20
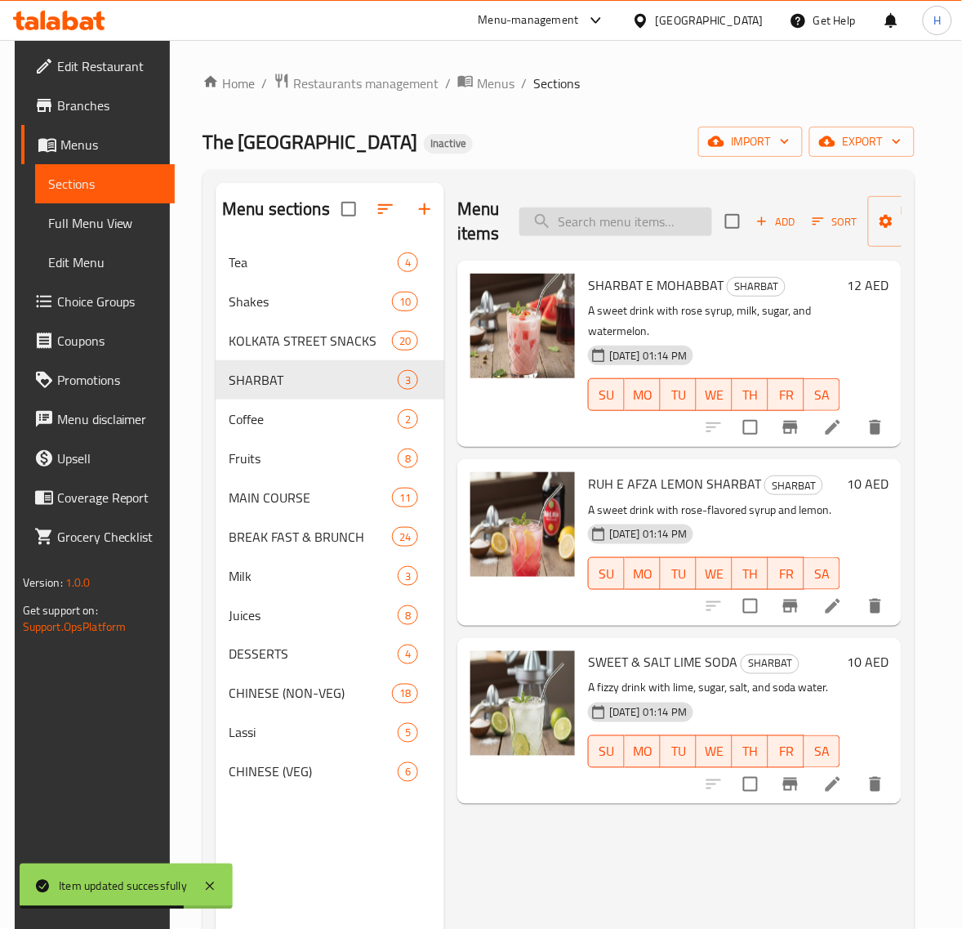
click at [603, 227] on input "search" at bounding box center [616, 222] width 193 height 29
paste input "GRILL EGG SANDWICH"
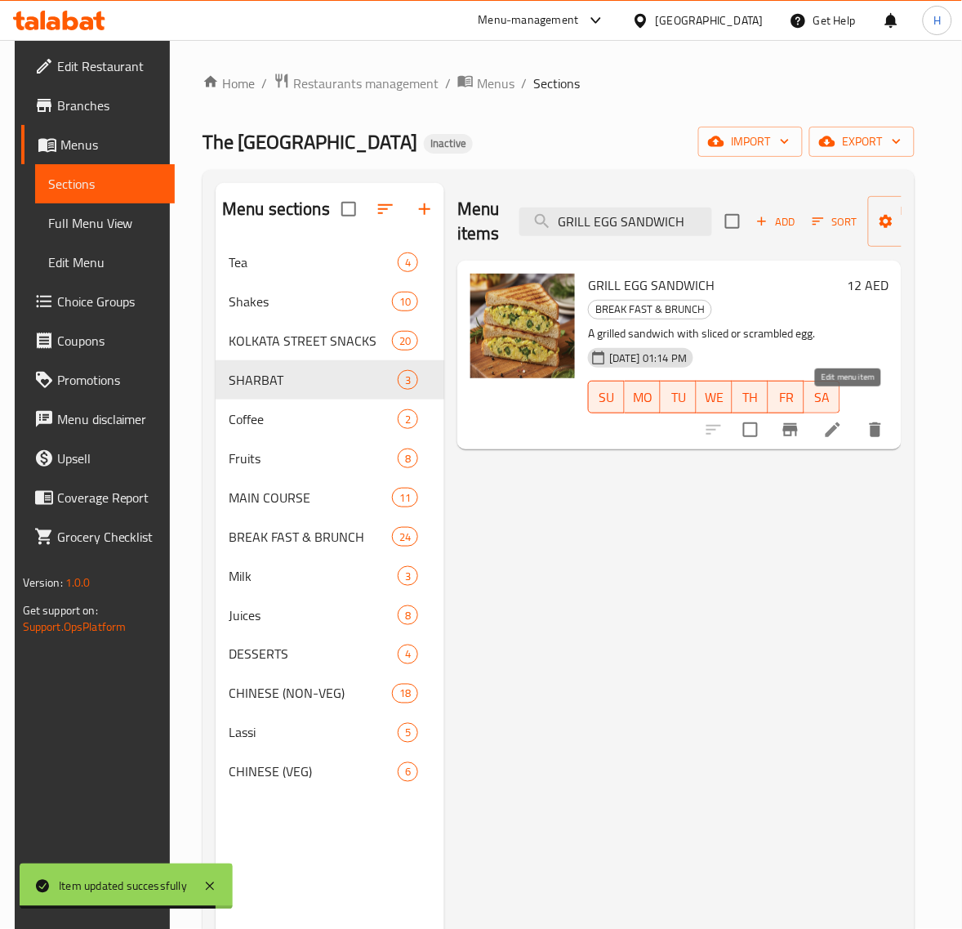
type input "GRILL EGG SANDWICH"
click at [843, 420] on icon at bounding box center [834, 430] width 20 height 20
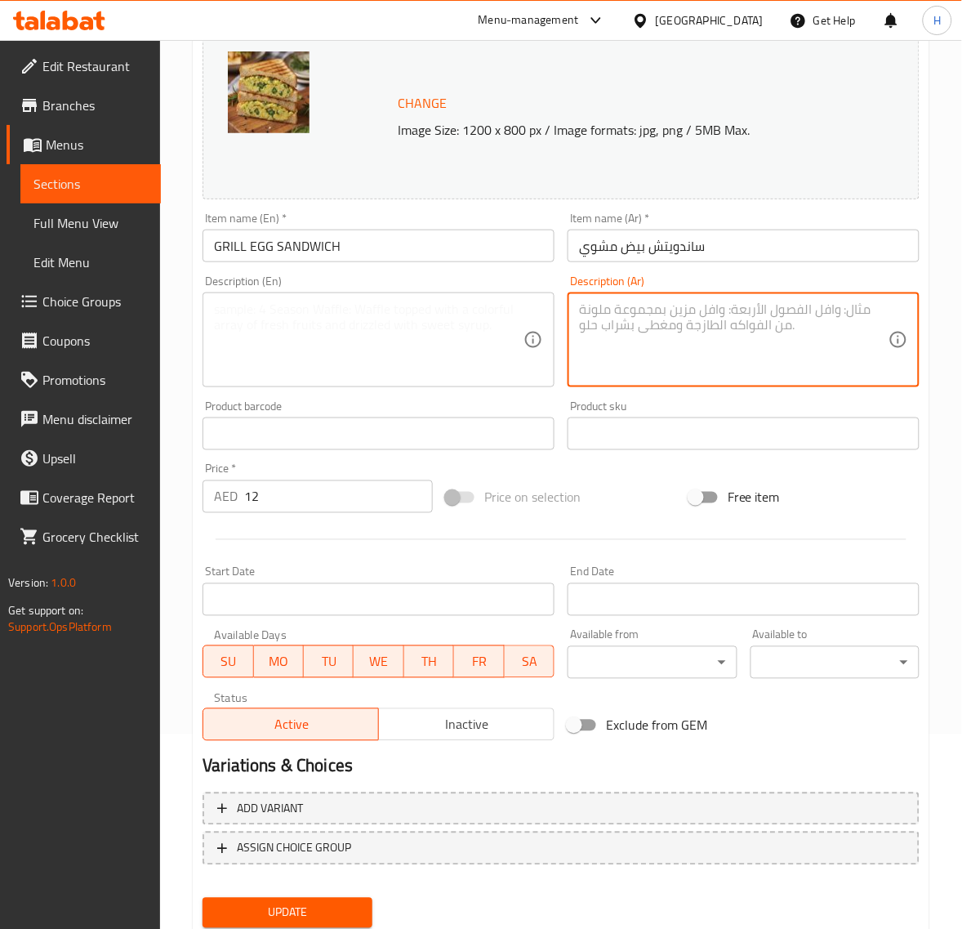
scroll to position [204, 0]
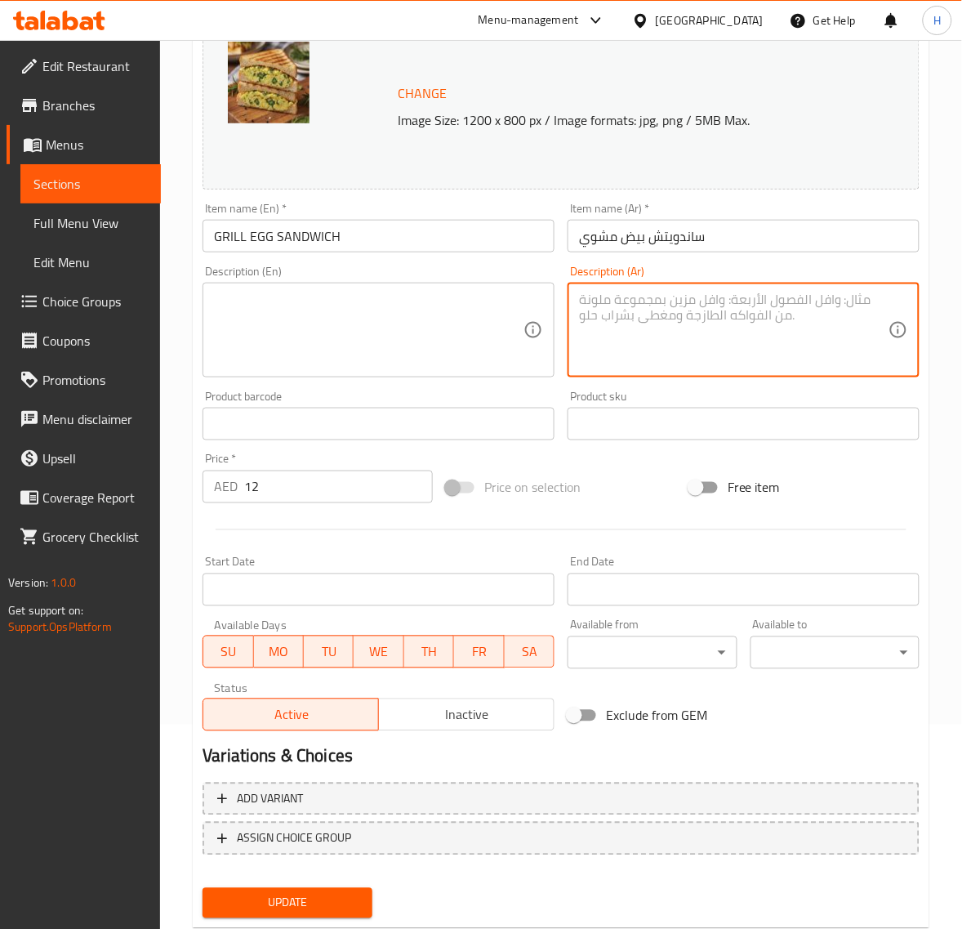
click at [310, 912] on button "Update" at bounding box center [287, 903] width 169 height 30
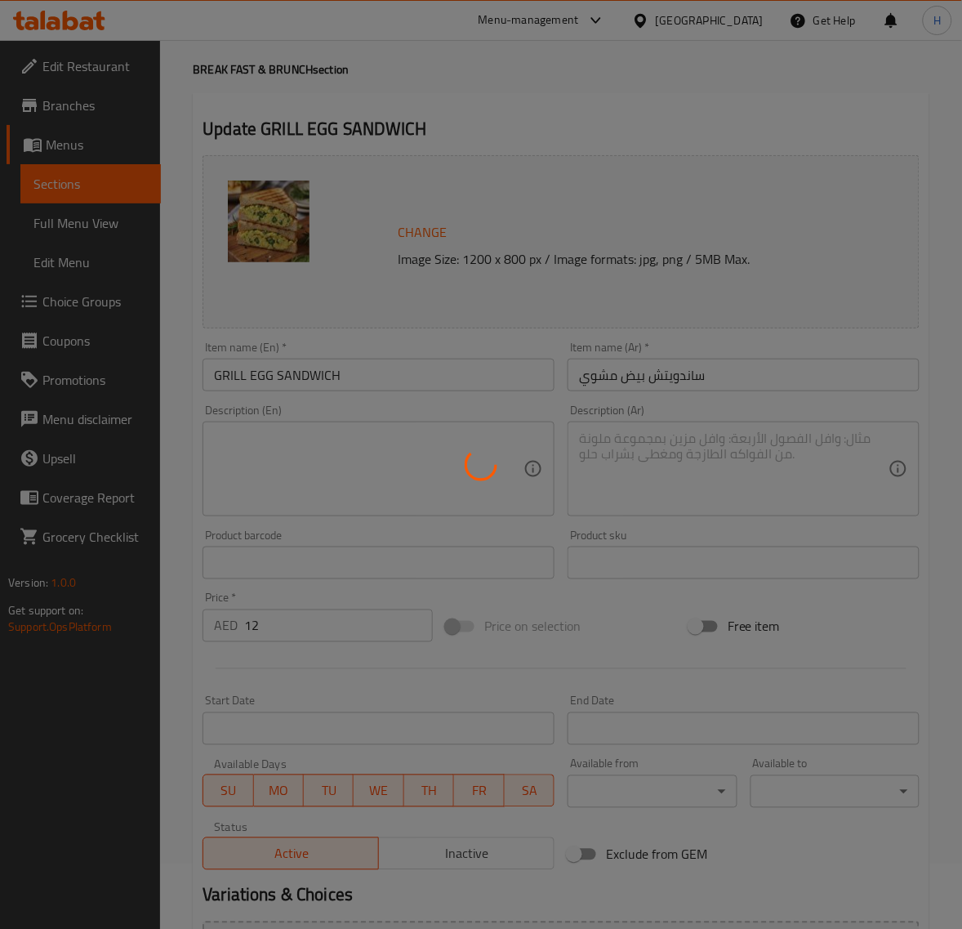
scroll to position [0, 0]
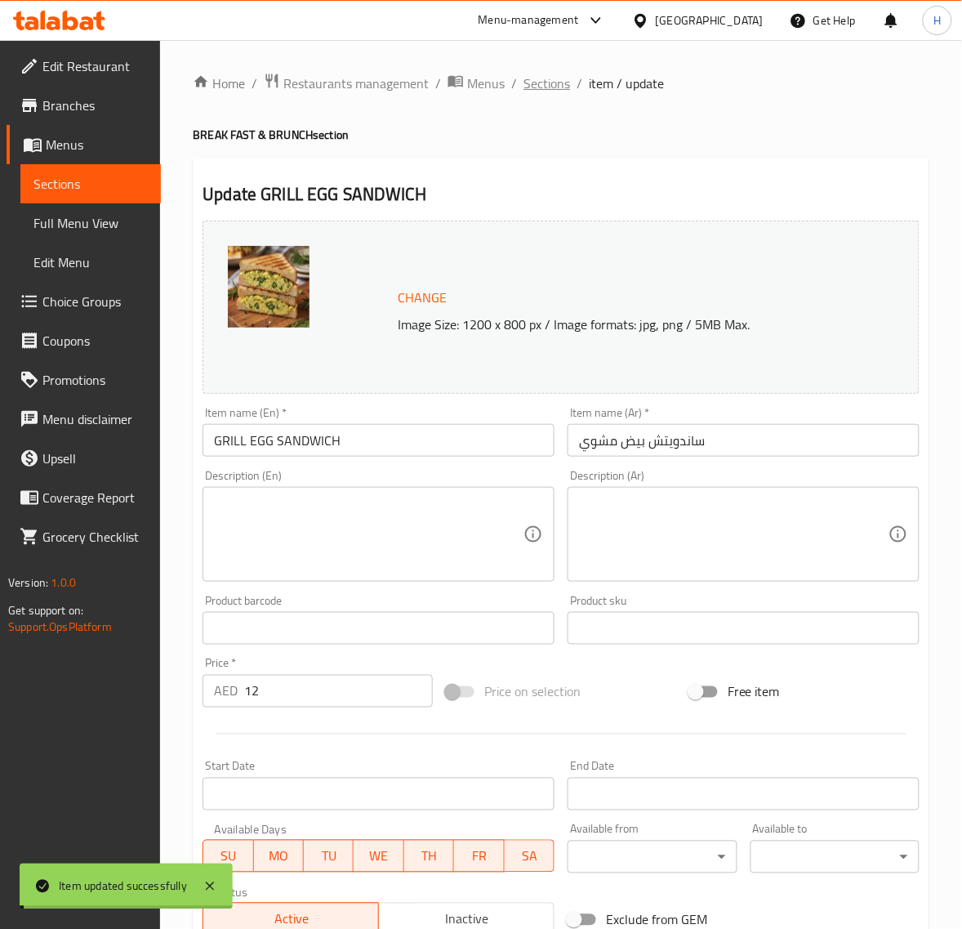
click at [550, 86] on span "Sections" at bounding box center [547, 84] width 47 height 20
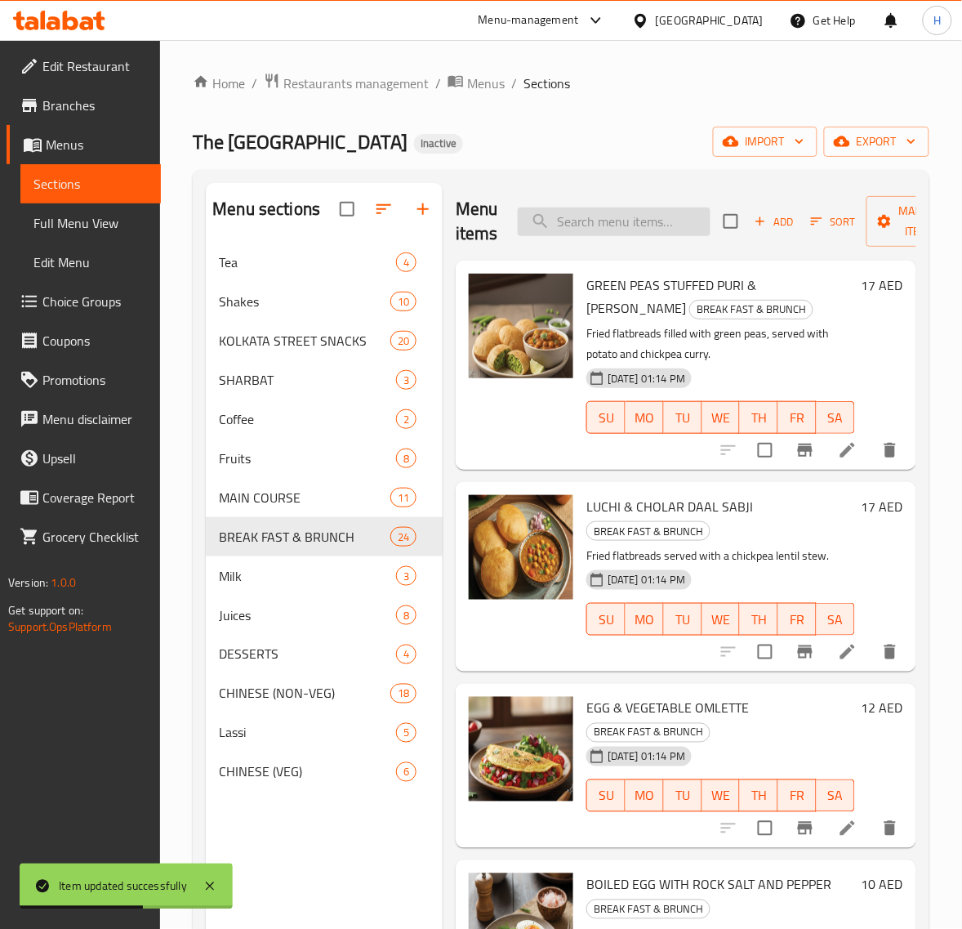
click at [623, 225] on input "search" at bounding box center [614, 222] width 193 height 29
paste input "KOLKATA SPL HALWA PARATHA, MUTTON TIKIA, AND AALU SABJI COMBO (SAT & SUN)"
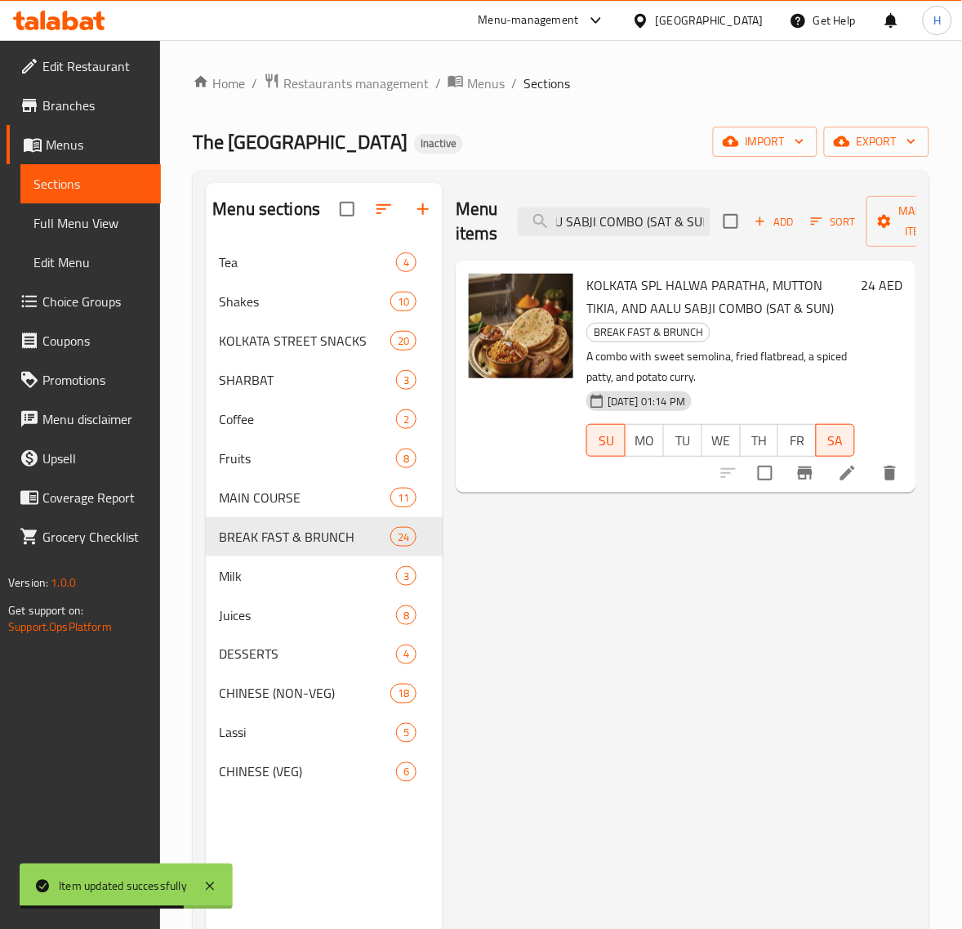
type input "KOLKATA SPL HALWA PARATHA, MUTTON TIKIA, AND AALU SABJI COMBO (SAT & SUN)"
click at [833, 471] on li at bounding box center [848, 472] width 46 height 29
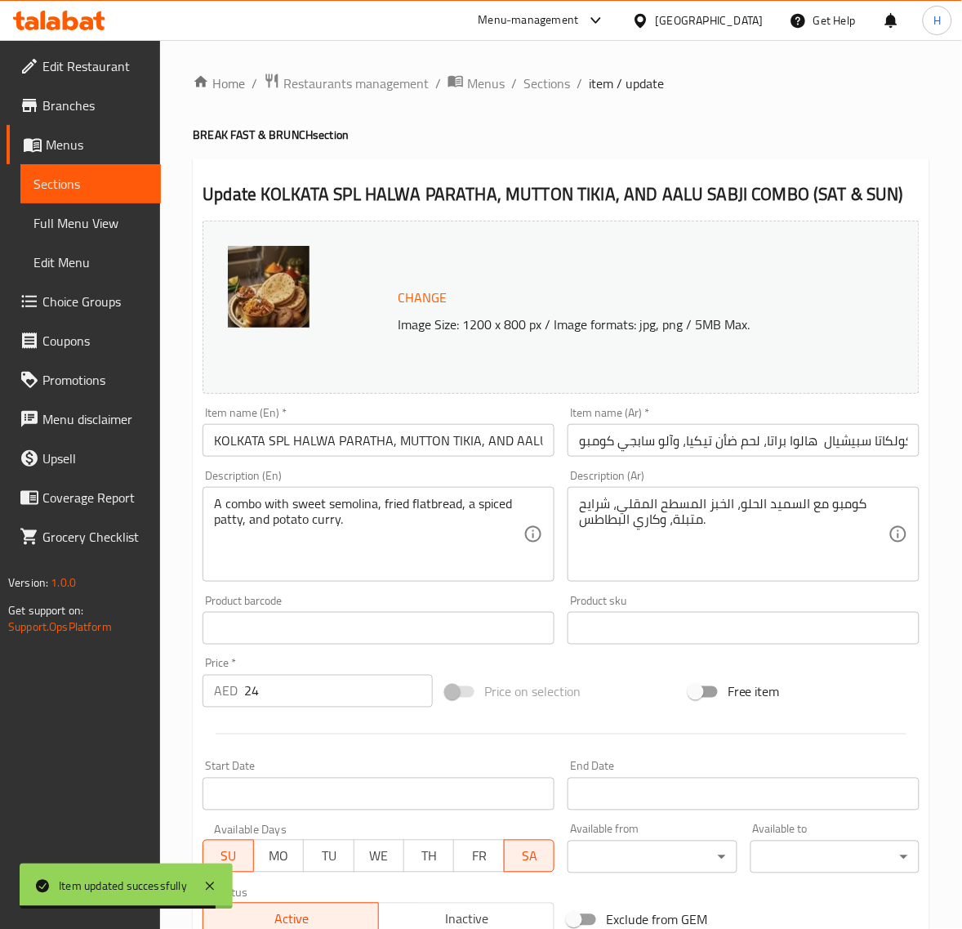
click at [844, 442] on input "كولكاتا سبيشيال هالوا براتا، لحم ضأن تيكيا، وآلو سابجي كومبو ([DATE] والأحد)" at bounding box center [744, 440] width 352 height 33
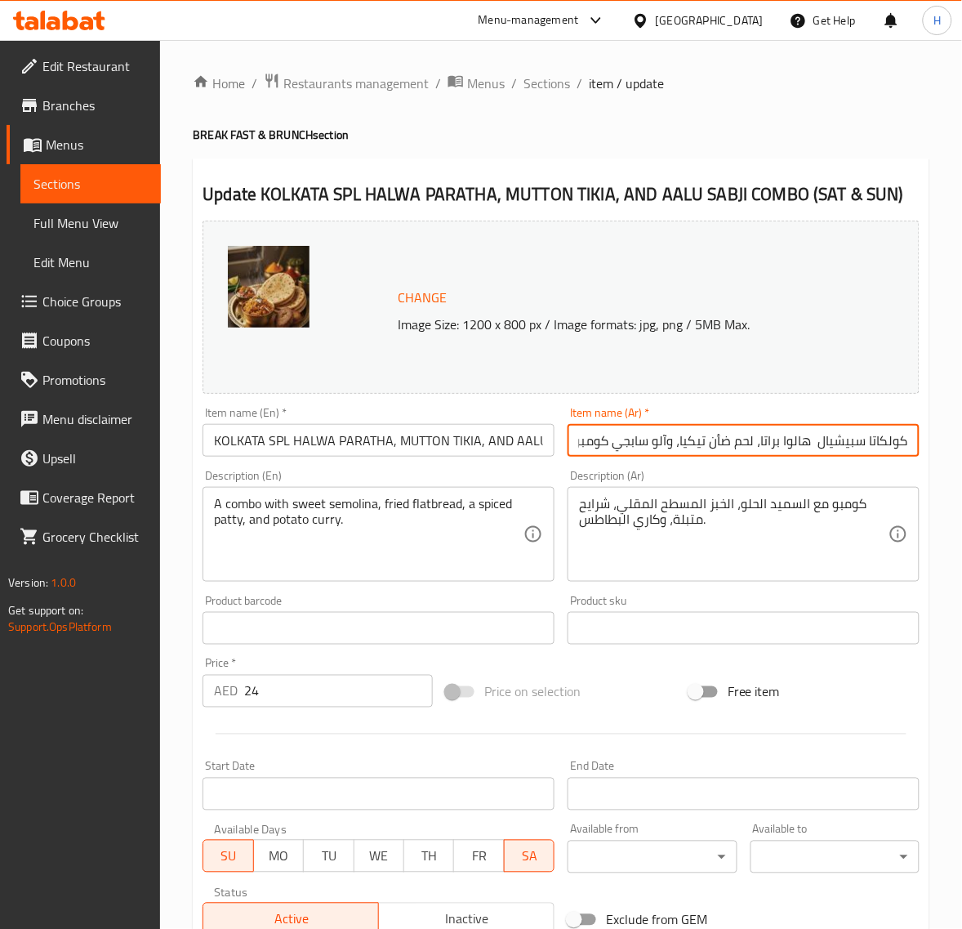
click at [810, 449] on input "كولكاتا سبيشيال هالوا براتا، لحم ضأن تيكيا، وآلو سابجي كومبو ([DATE] والأحد)" at bounding box center [744, 440] width 352 height 33
paste input "لوى سبشيال"
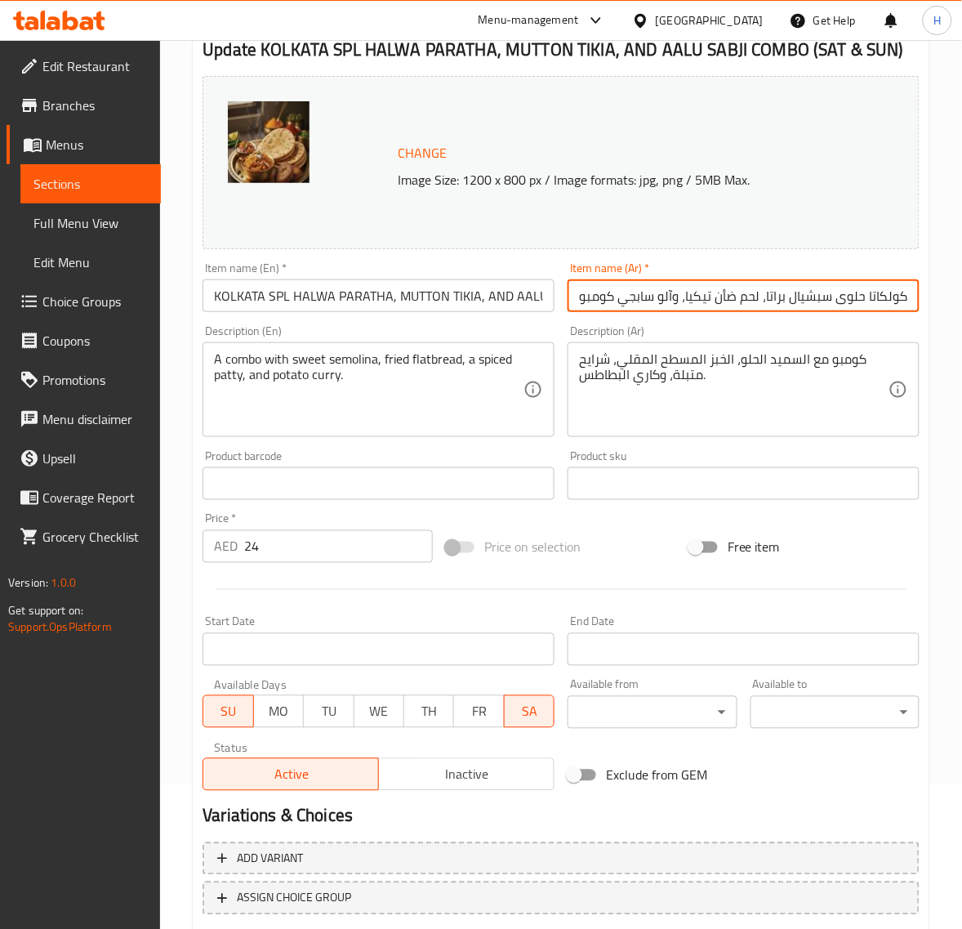
scroll to position [247, 0]
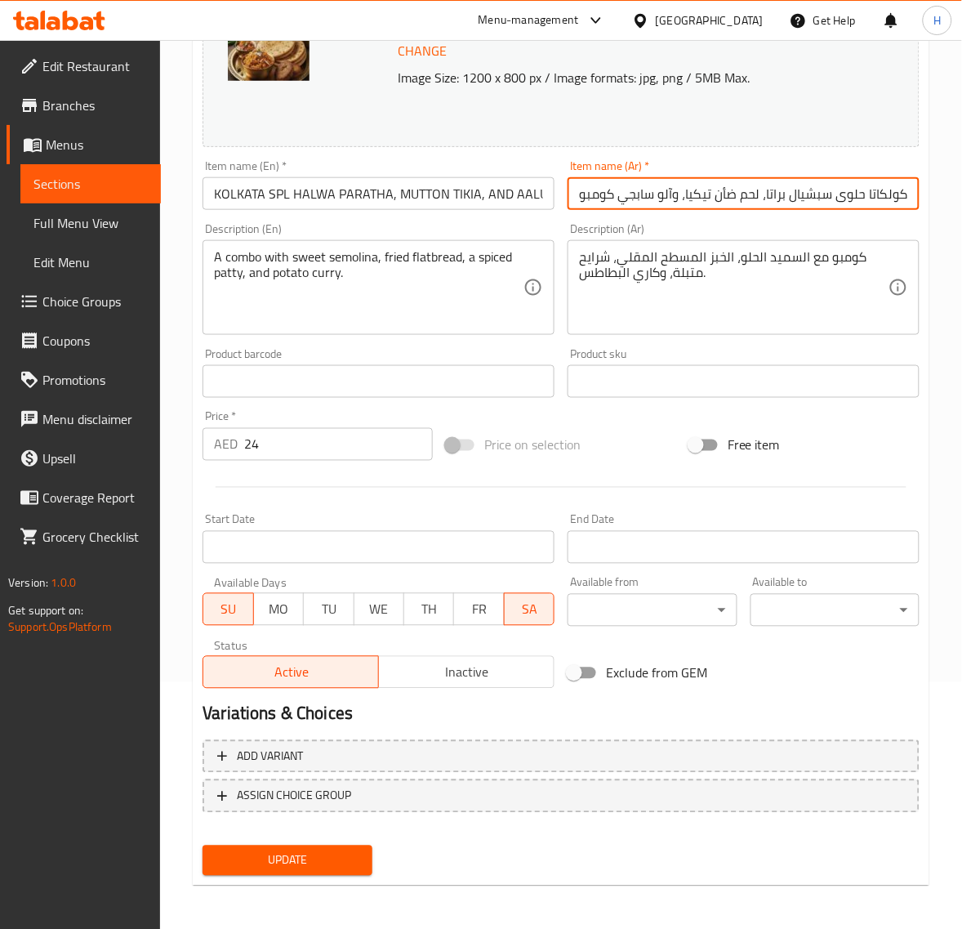
type input "كولكاتا حلوى سبشيال براتا، لحم ضأن تيكيا، وآلو سابجي كومبو ([DATE] والأحد)"
click at [319, 846] on button "Update" at bounding box center [287, 861] width 169 height 30
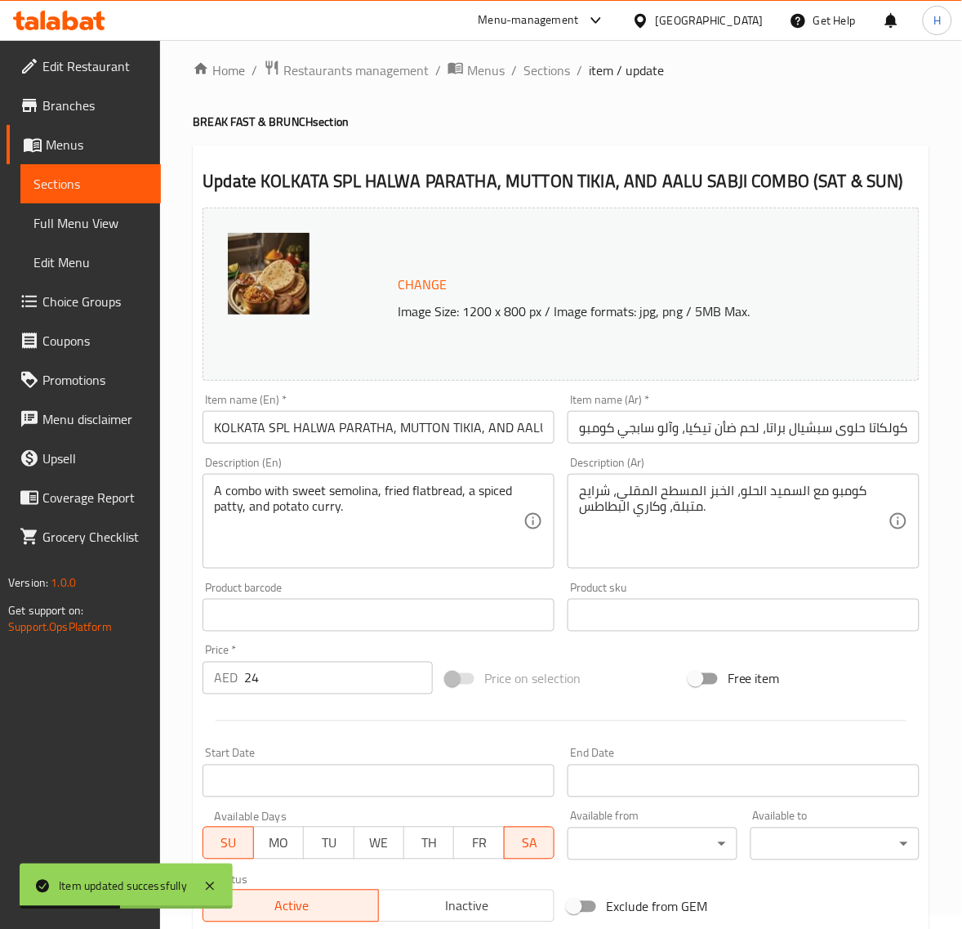
scroll to position [0, 0]
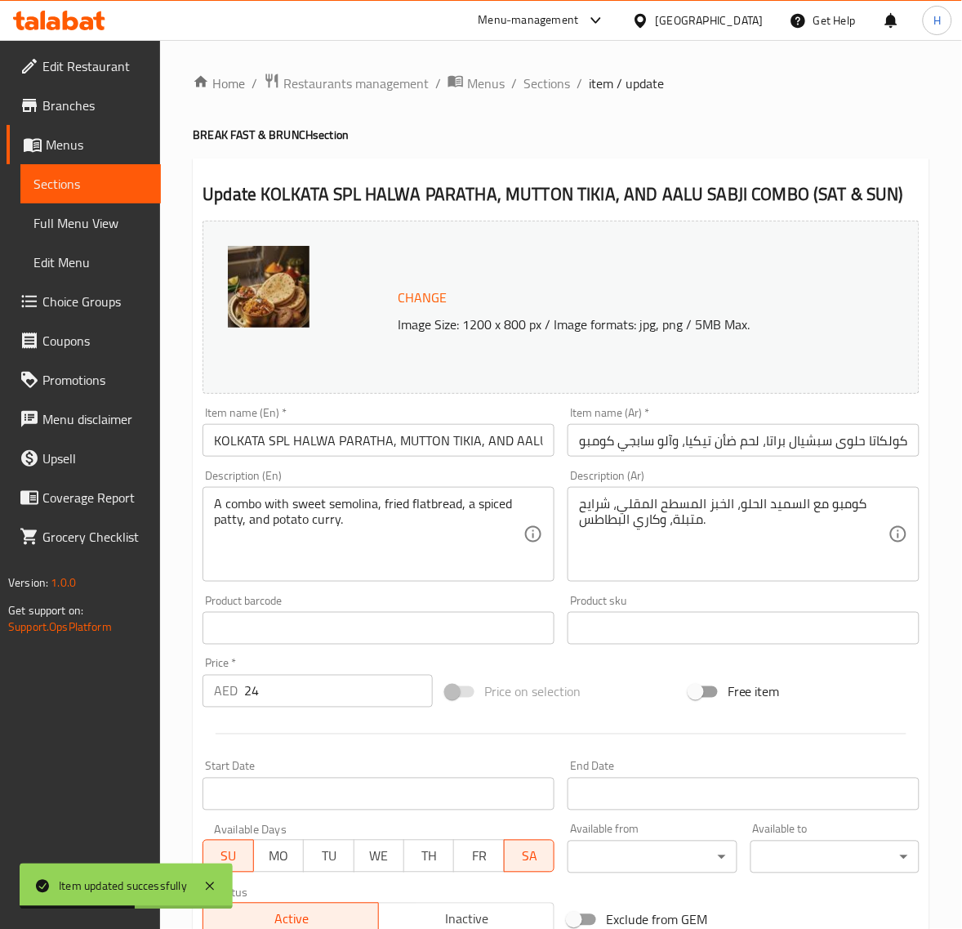
drag, startPoint x: 538, startPoint y: 78, endPoint x: 64, endPoint y: 217, distance: 493.8
click at [538, 78] on span "Sections" at bounding box center [547, 84] width 47 height 20
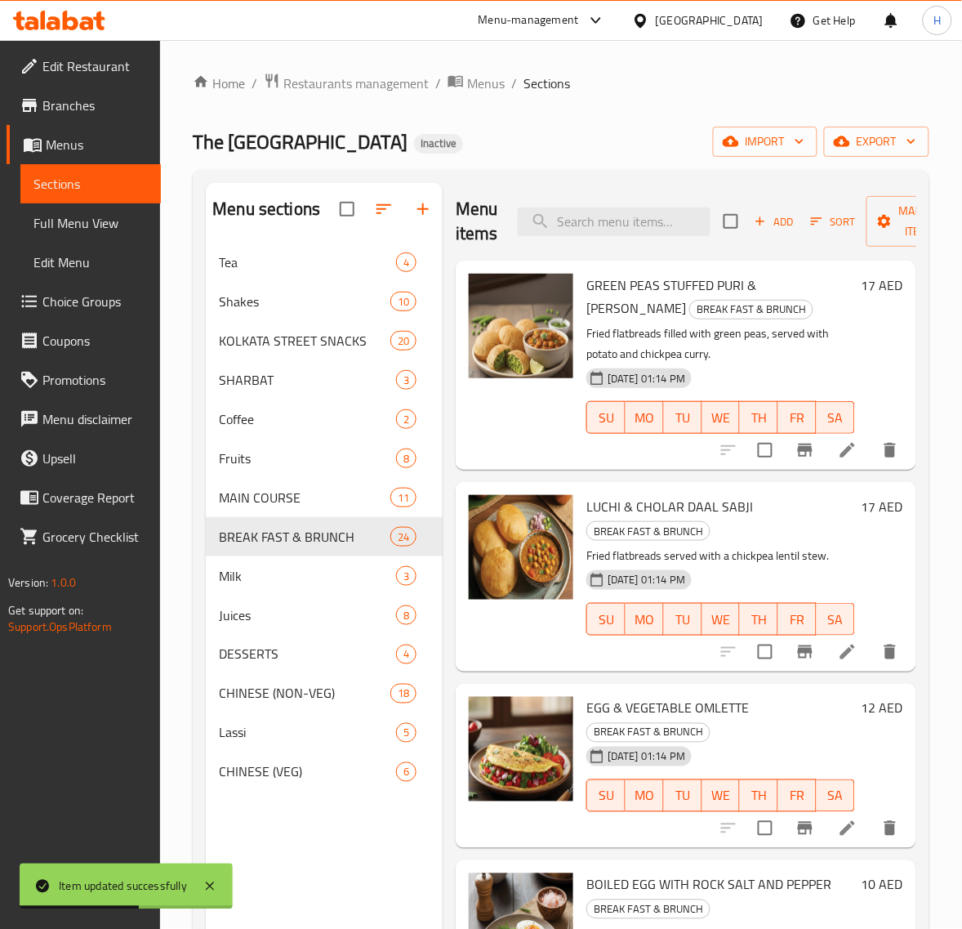
click at [67, 218] on span "Full Menu View" at bounding box center [90, 223] width 114 height 20
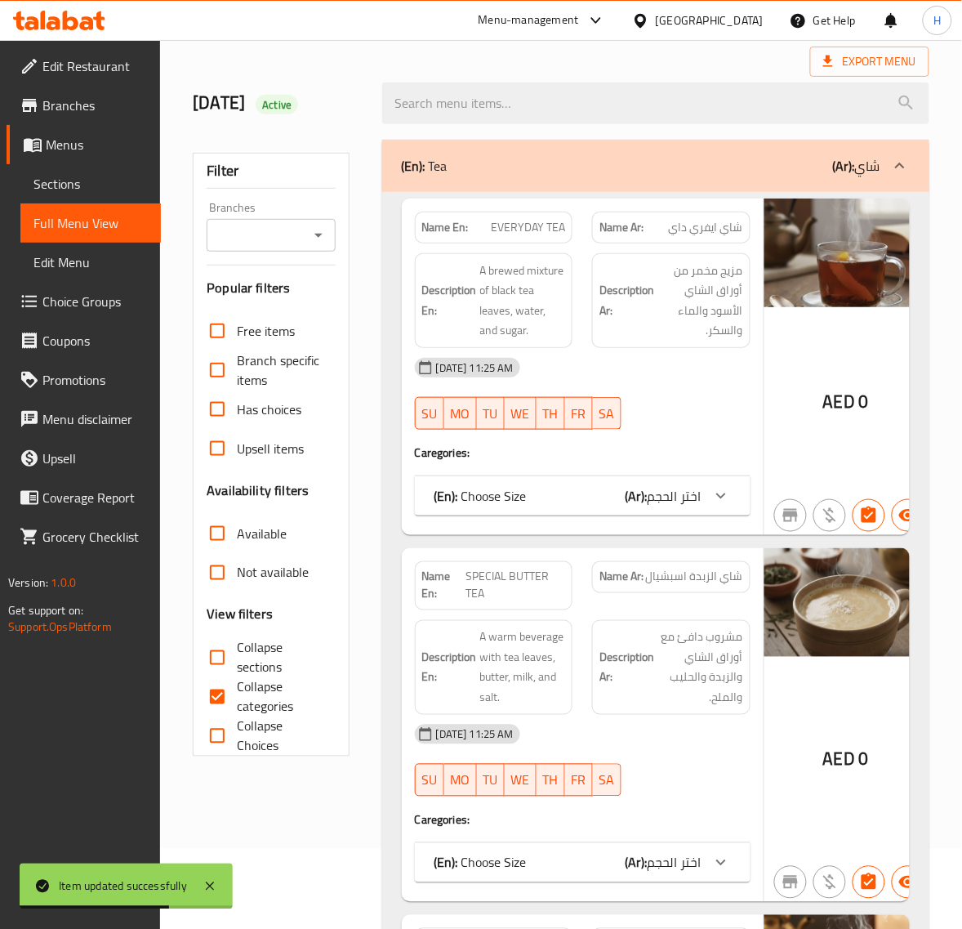
scroll to position [136, 0]
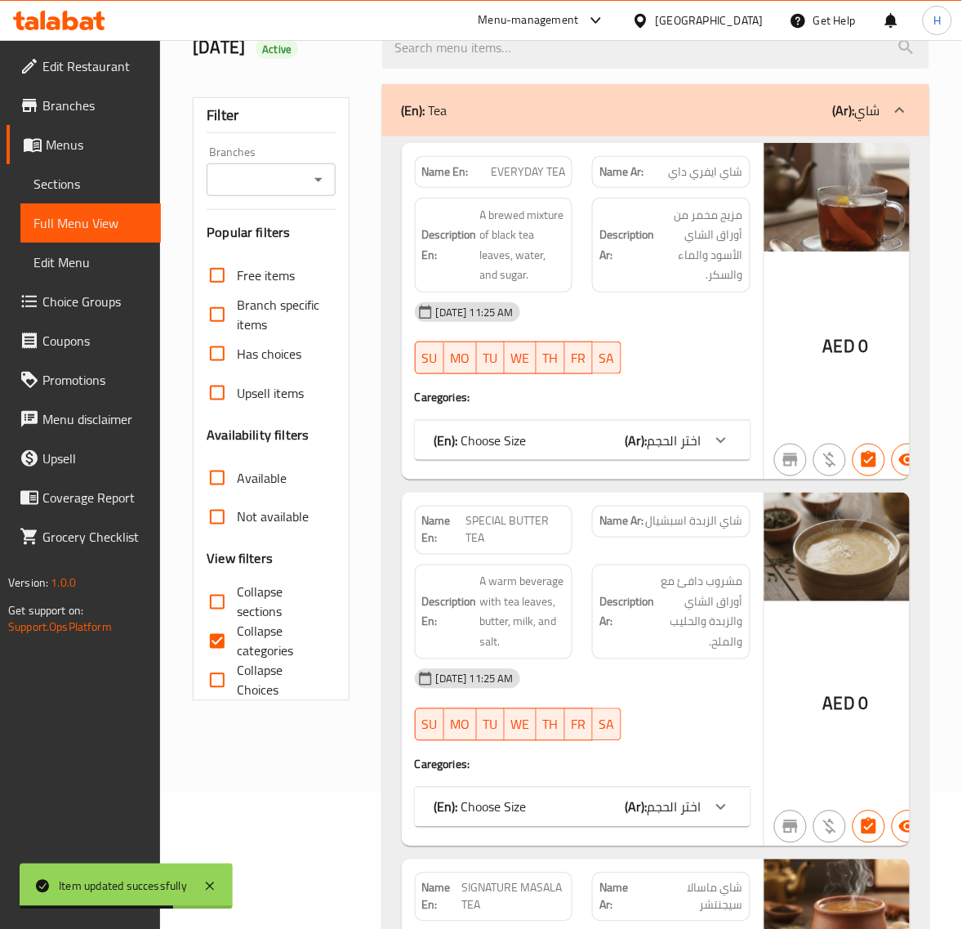
click at [225, 646] on input "Collapse categories" at bounding box center [217, 641] width 39 height 39
checkbox input "false"
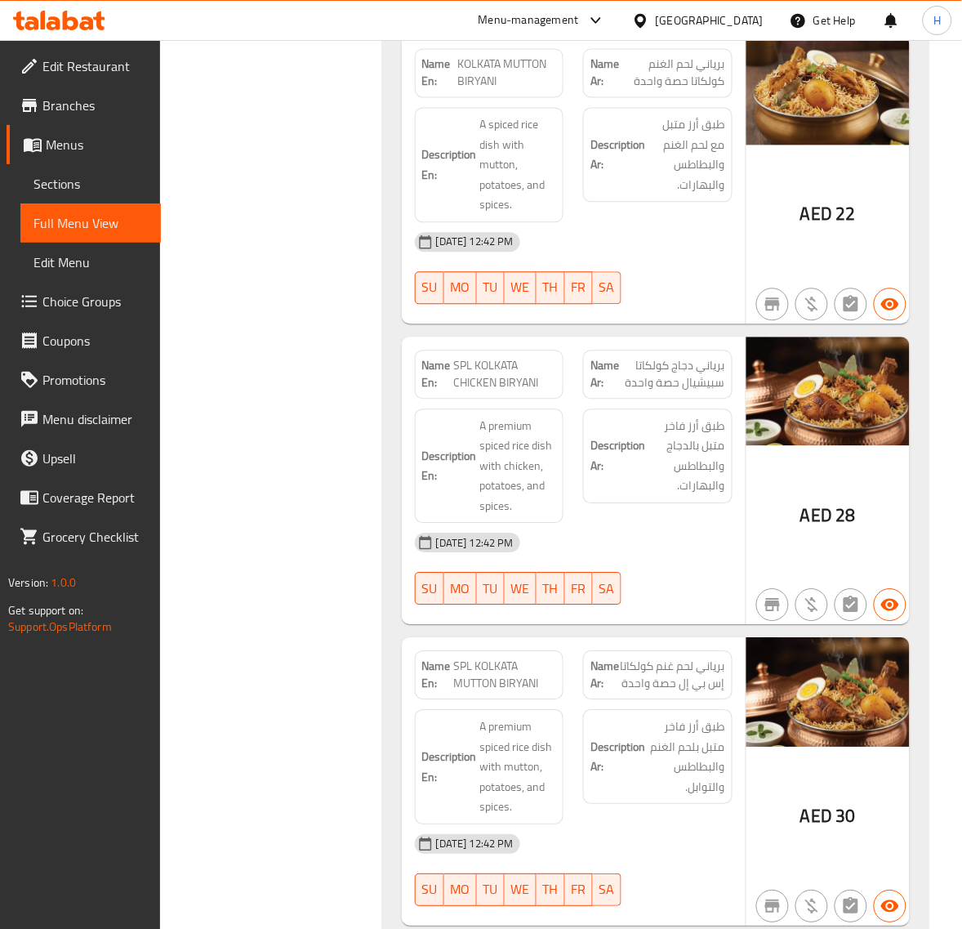
scroll to position [16350, 0]
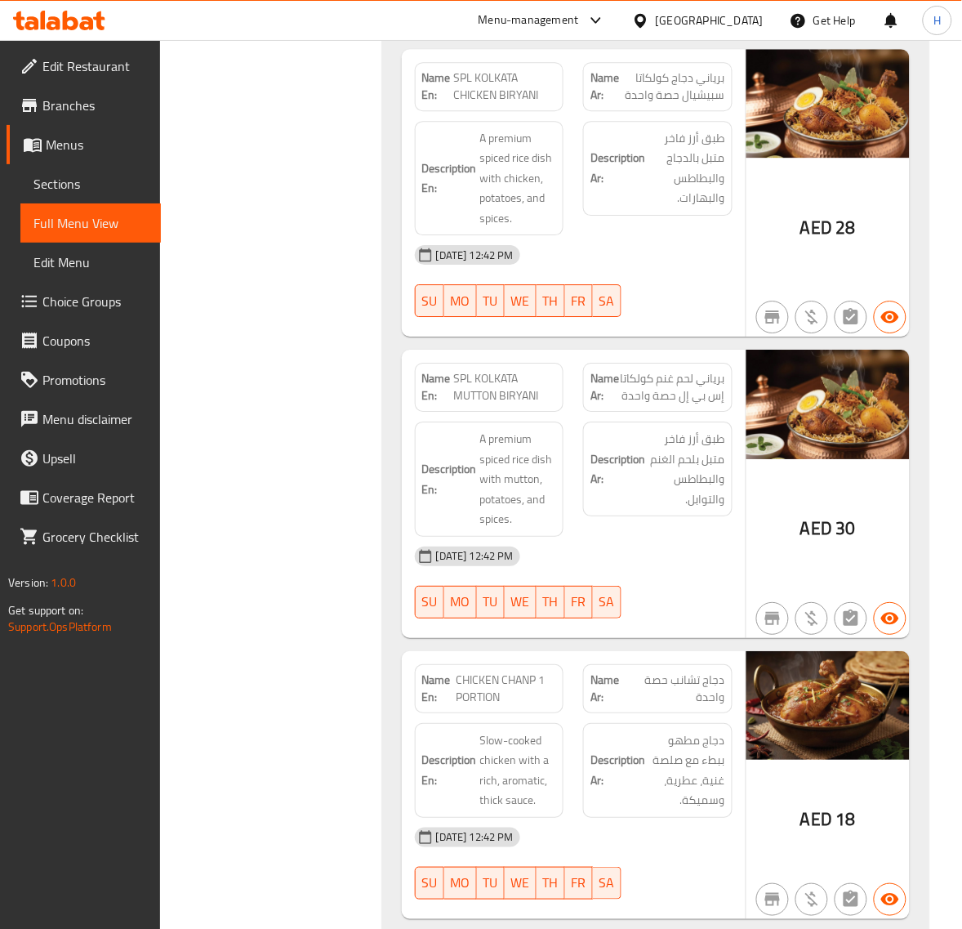
click at [484, 404] on span "SPL KOLKATA MUTTON BIRYANI" at bounding box center [504, 387] width 103 height 34
click at [463, 404] on span "SPL KOLKATA MUTTON BIRYANI" at bounding box center [504, 387] width 103 height 34
copy span "SPL"
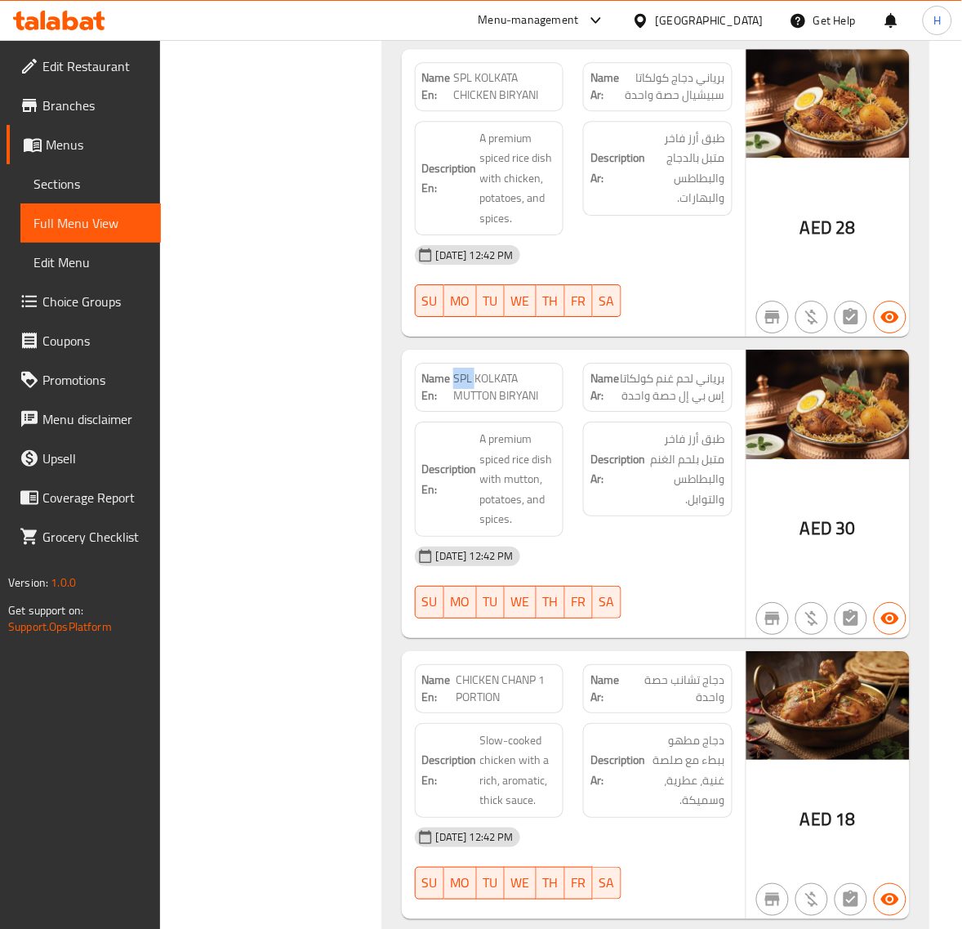
click at [459, 404] on span "SPL KOLKATA MUTTON BIRYANI" at bounding box center [504, 387] width 103 height 34
click at [507, 404] on span "SPL KOLKATA MUTTON BIRYANI" at bounding box center [504, 387] width 103 height 34
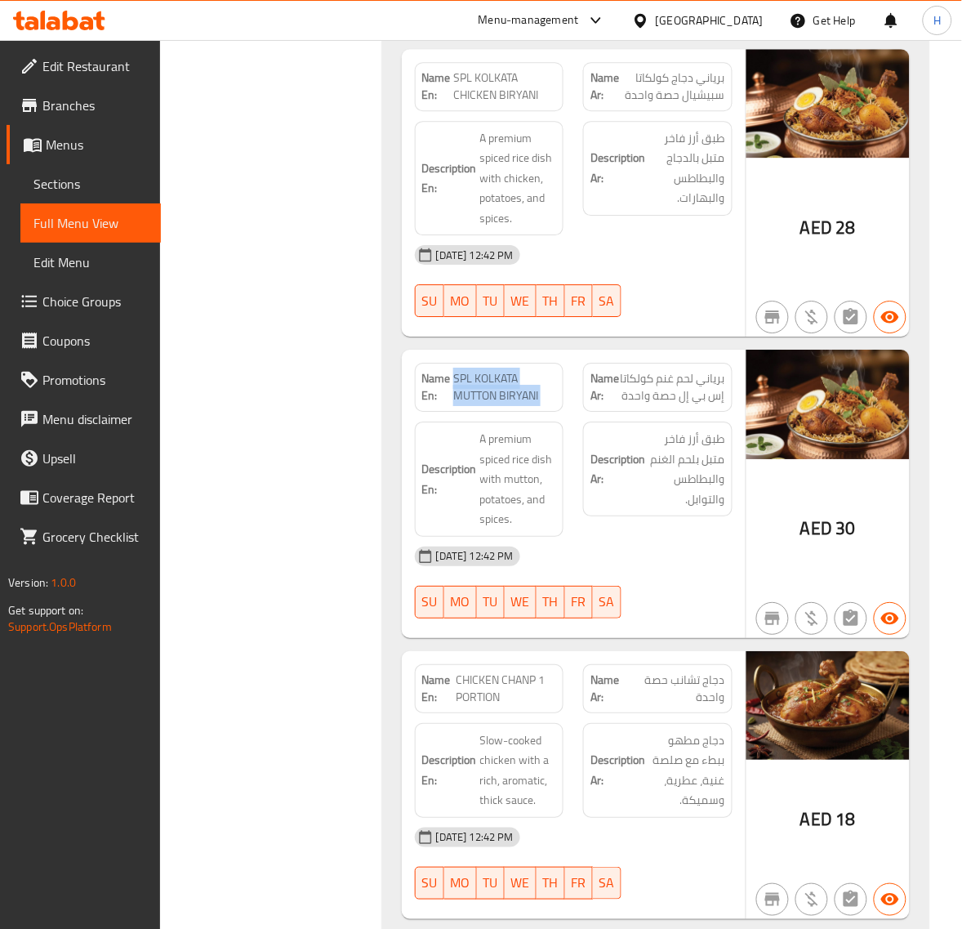
copy span "SPL KOLKATA MUTTON BIRYANI"
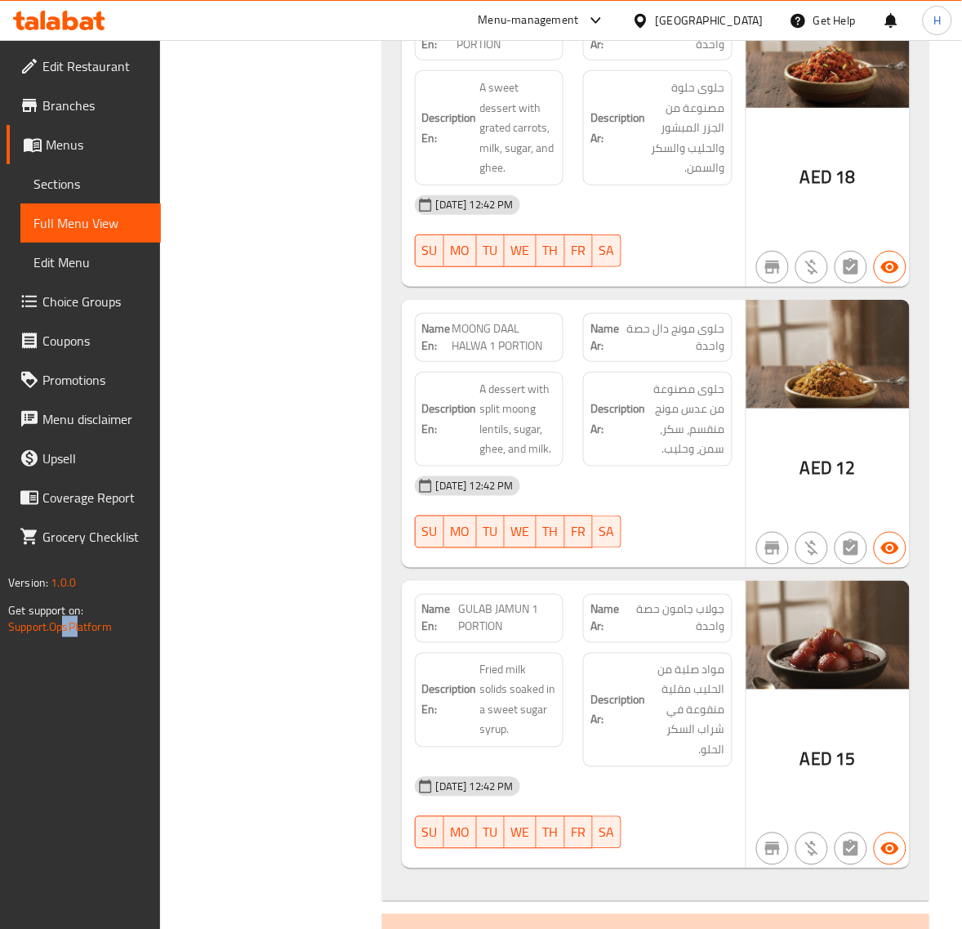
scroll to position [28398, 0]
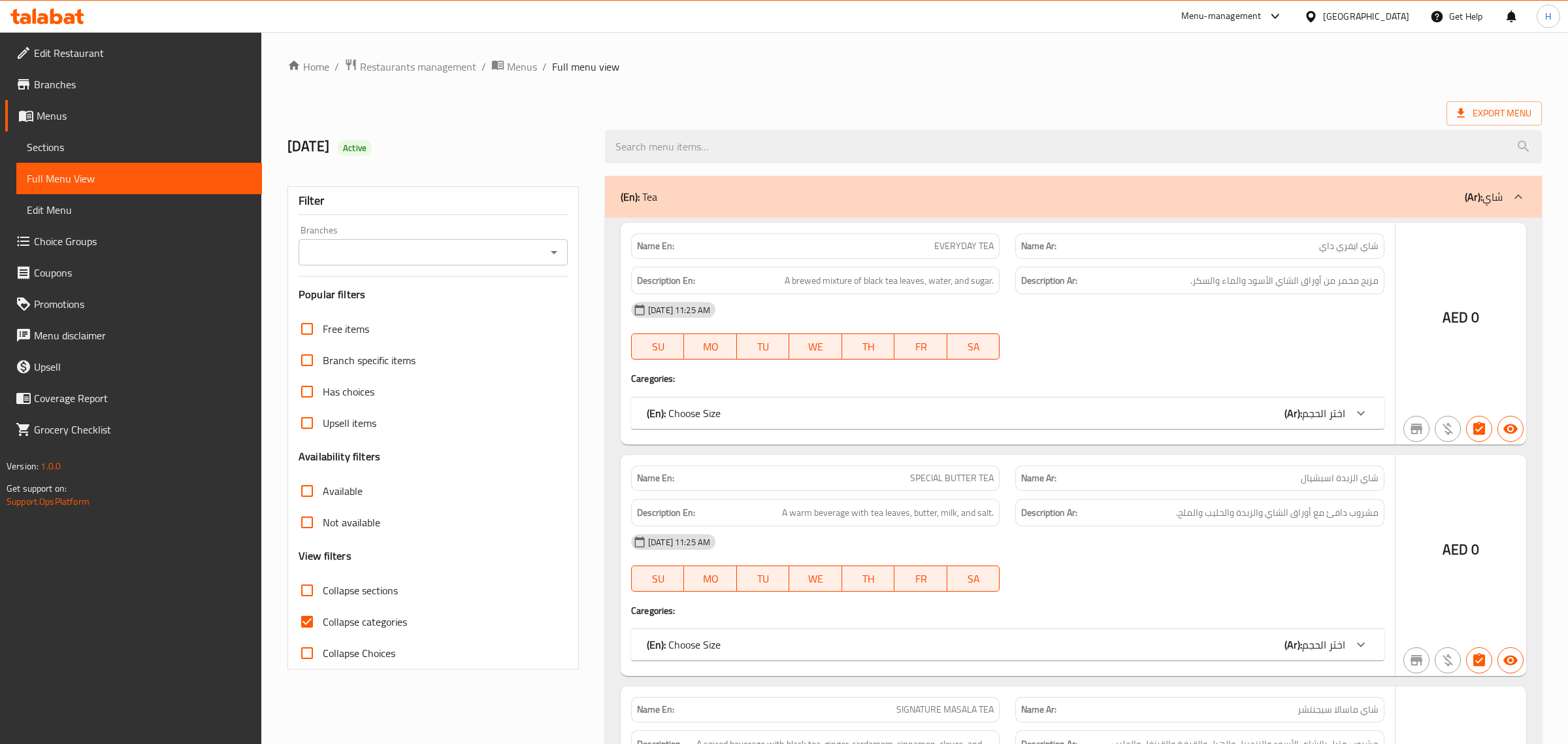
click at [349, 621] on div at bounding box center [784, 372] width 1568 height 744
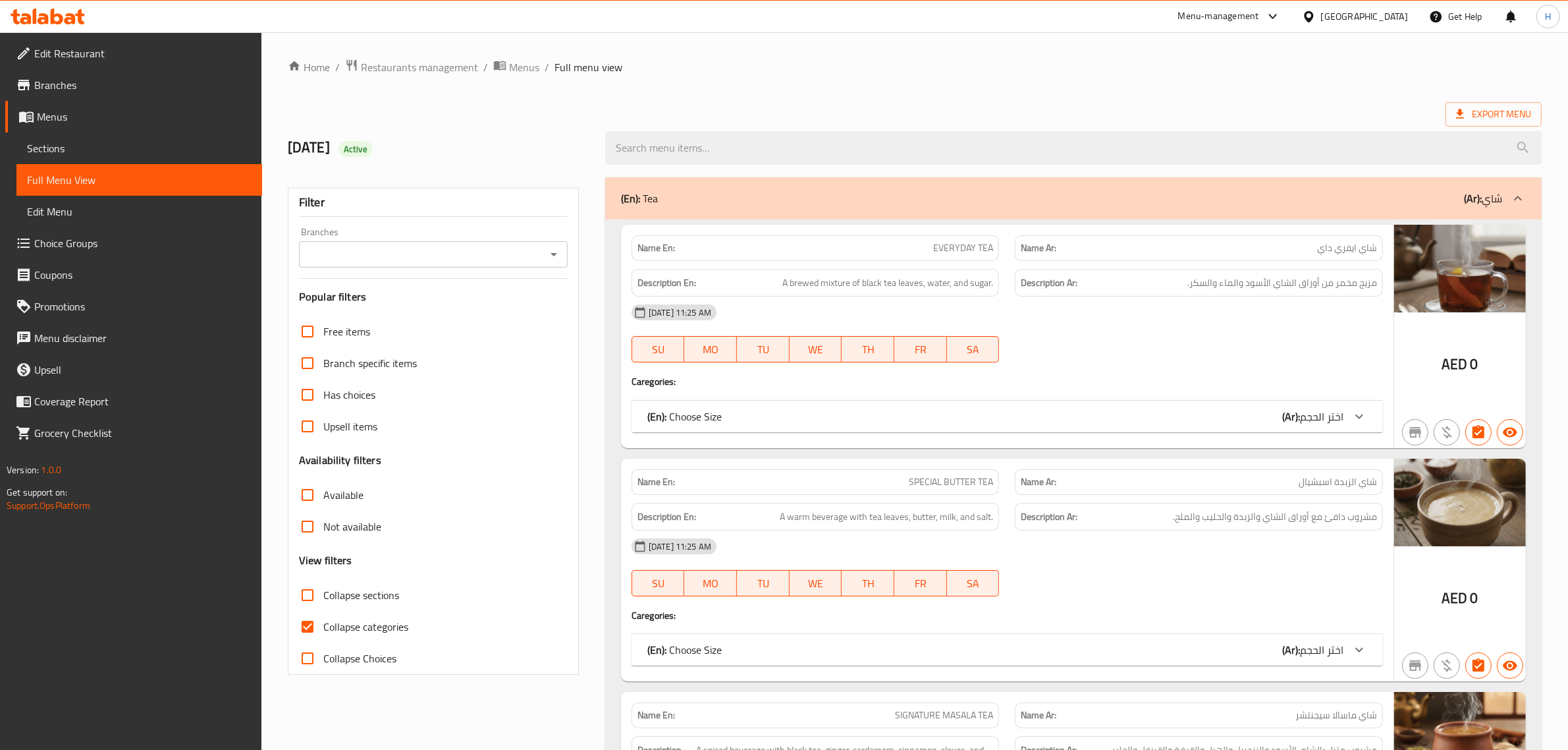
click at [338, 625] on span "Collapse categories" at bounding box center [365, 627] width 85 height 16
click at [323, 625] on input "Collapse categories" at bounding box center [307, 626] width 31 height 31
checkbox input "false"
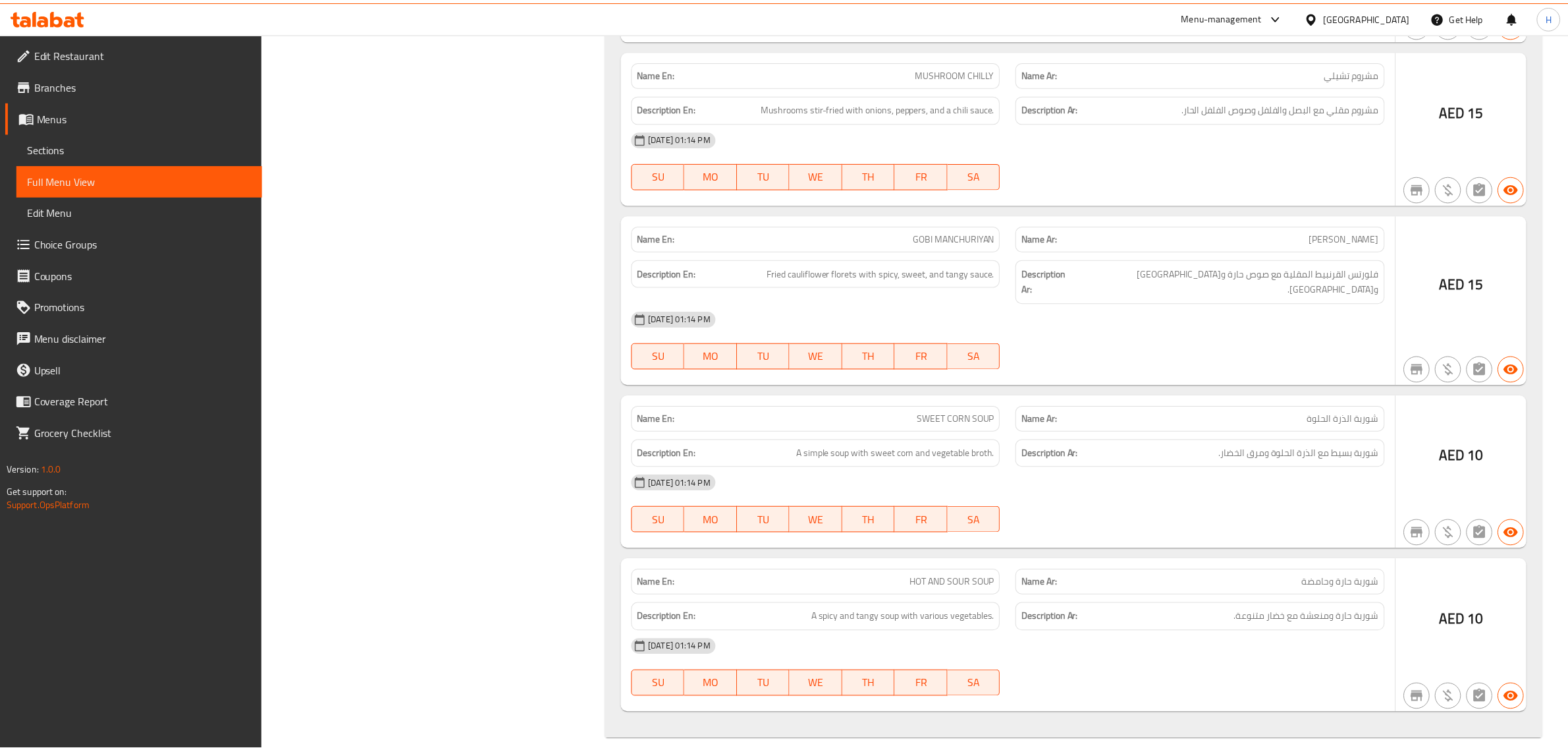
scroll to position [22886, 0]
